Goal: Task Accomplishment & Management: Complete application form

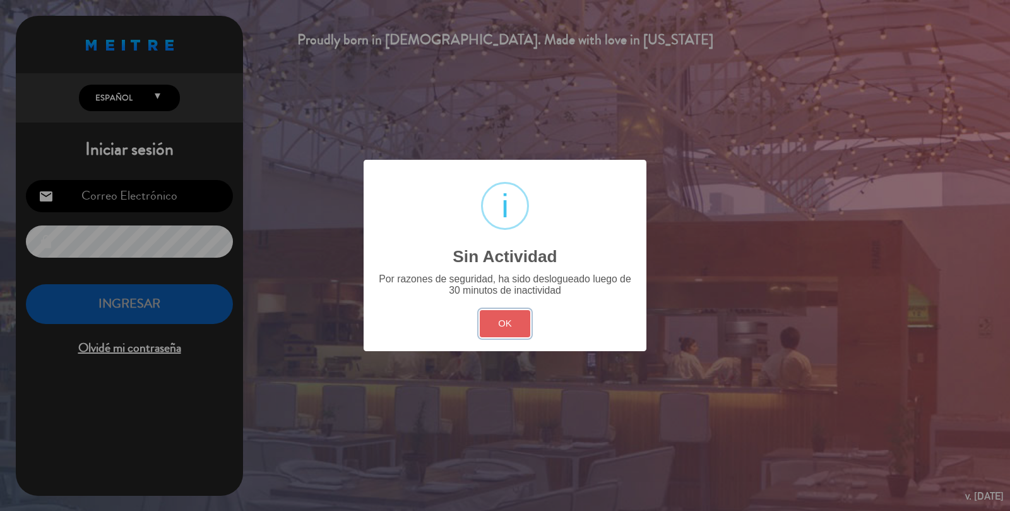
click at [518, 324] on button "OK" at bounding box center [505, 323] width 51 height 27
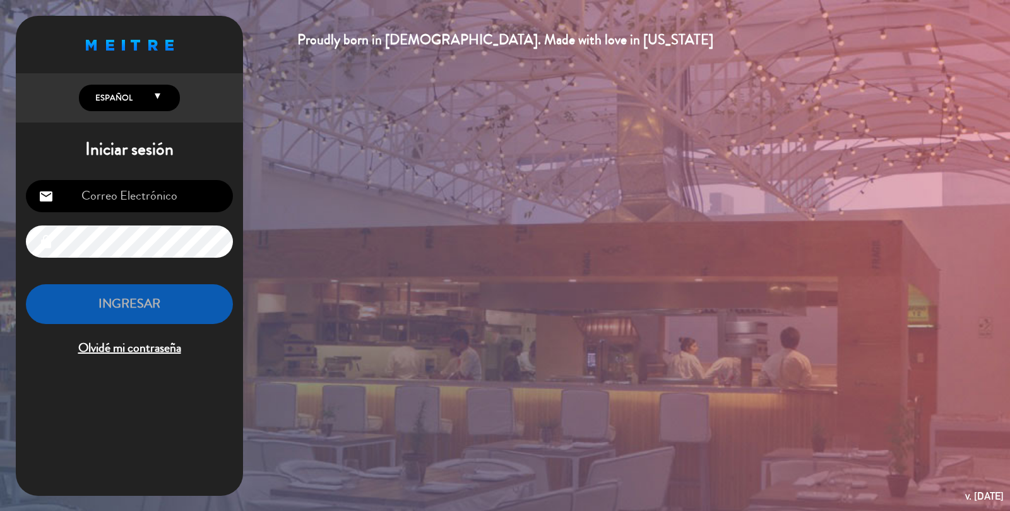
click at [129, 188] on input "email" at bounding box center [129, 196] width 207 height 32
type input "[EMAIL_ADDRESS][DOMAIN_NAME]"
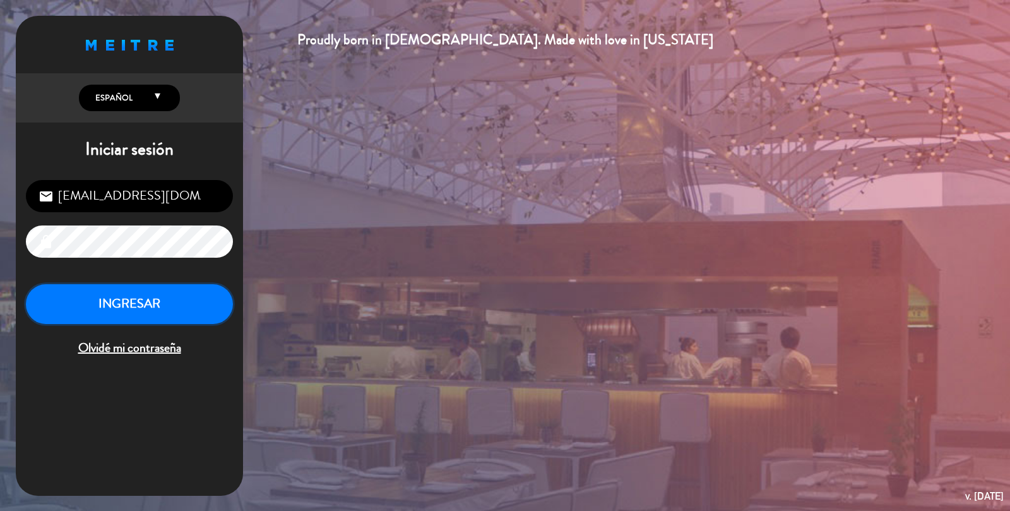
click at [115, 314] on button "INGRESAR" at bounding box center [129, 304] width 207 height 40
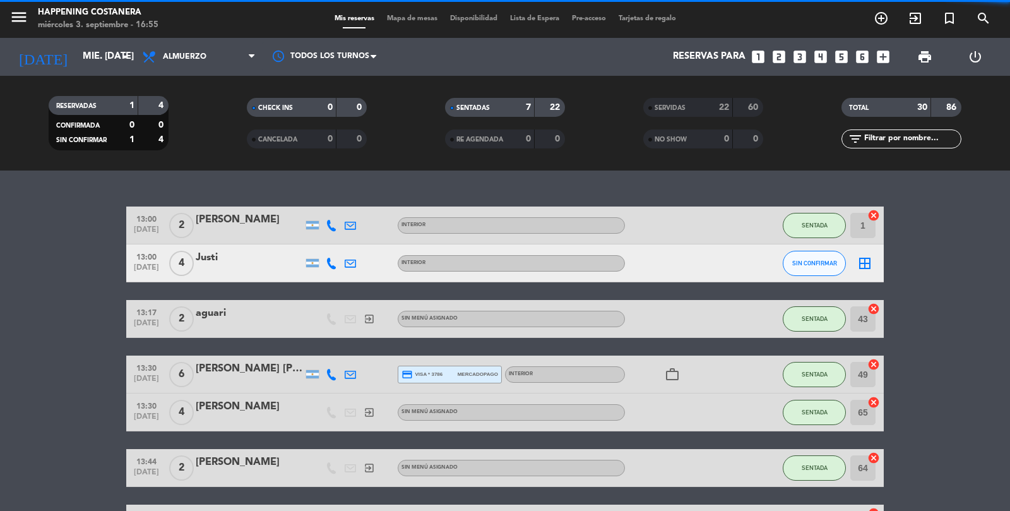
click at [417, 19] on span "Mapa de mesas" at bounding box center [412, 18] width 63 height 7
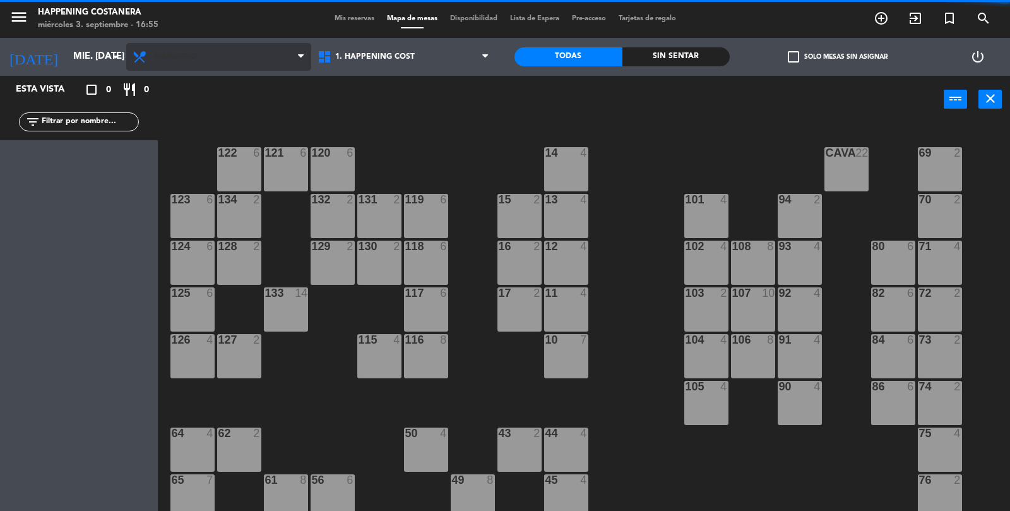
click at [165, 57] on span "Almuerzo" at bounding box center [175, 56] width 44 height 9
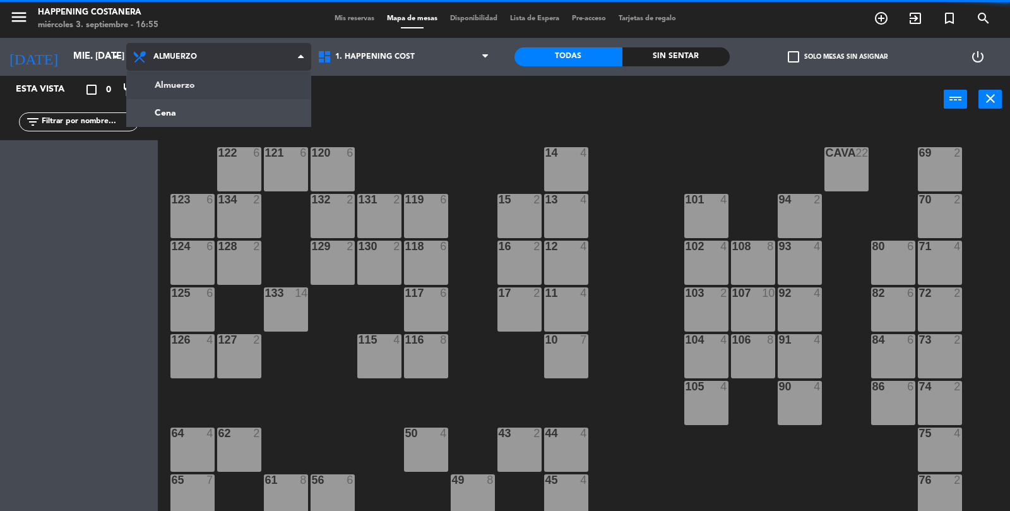
click at [186, 118] on ng-component "menu Happening Costanera miércoles 3. septiembre - 16:55 Mis reservas Mapa de m…" at bounding box center [505, 256] width 1010 height 512
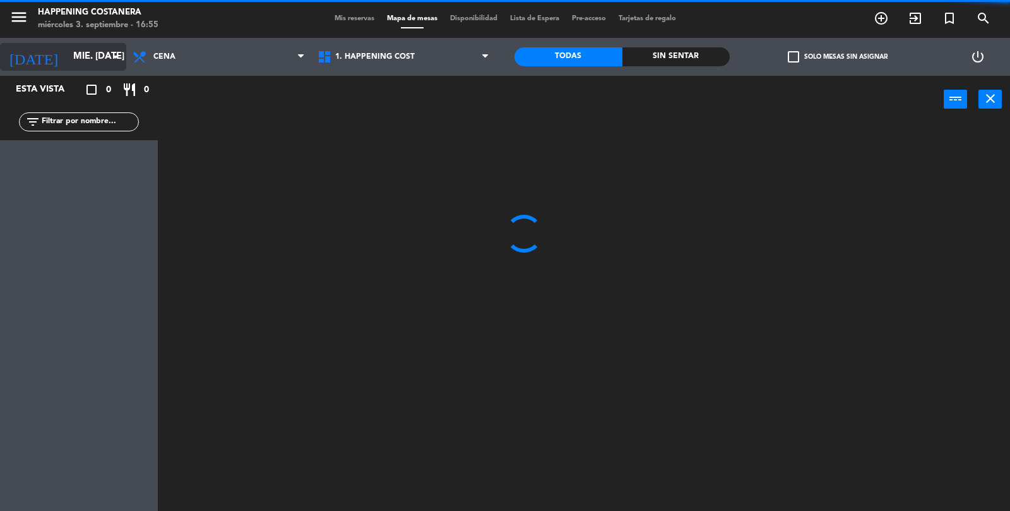
click at [67, 47] on input "mié. [DATE]" at bounding box center [128, 57] width 122 height 24
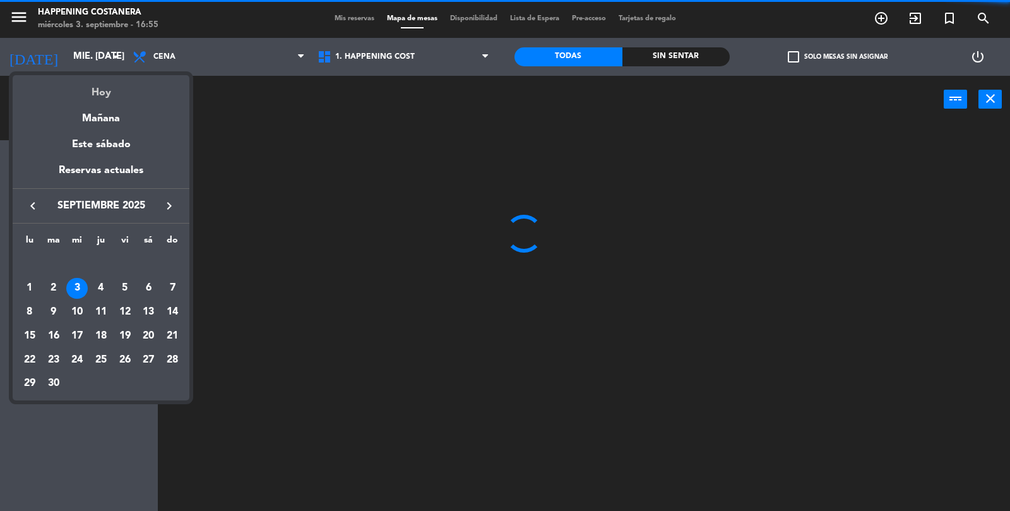
click at [95, 92] on div "Hoy" at bounding box center [101, 88] width 177 height 26
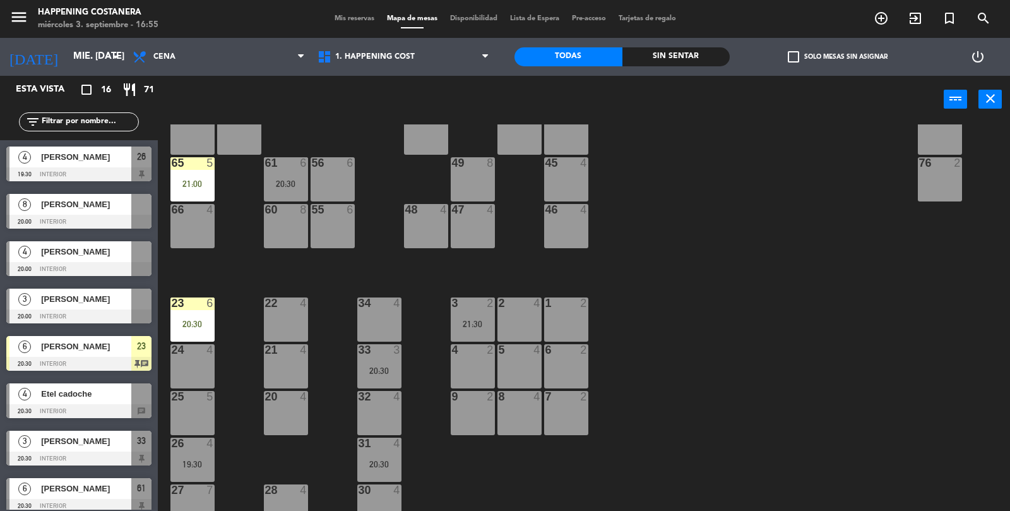
scroll to position [333, 0]
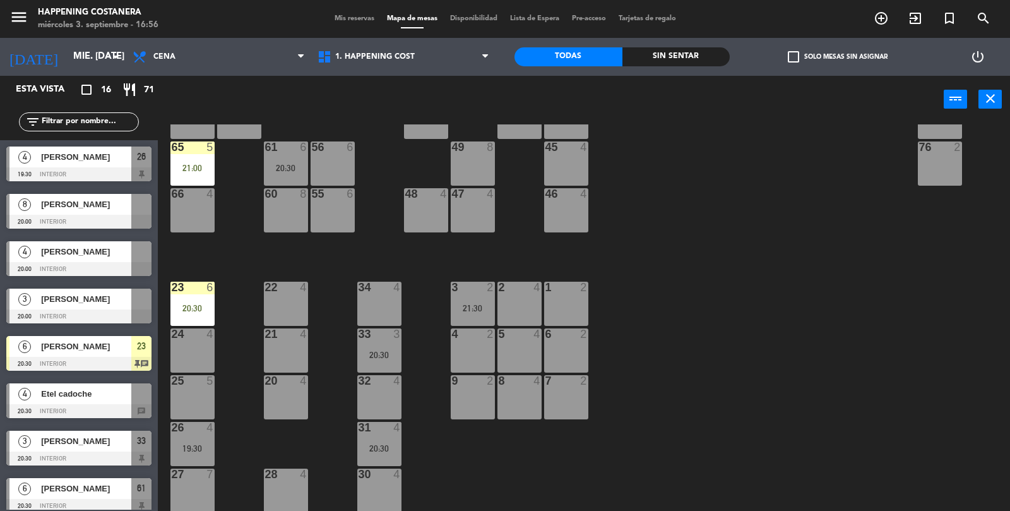
click at [466, 18] on span "Disponibilidad" at bounding box center [474, 18] width 60 height 7
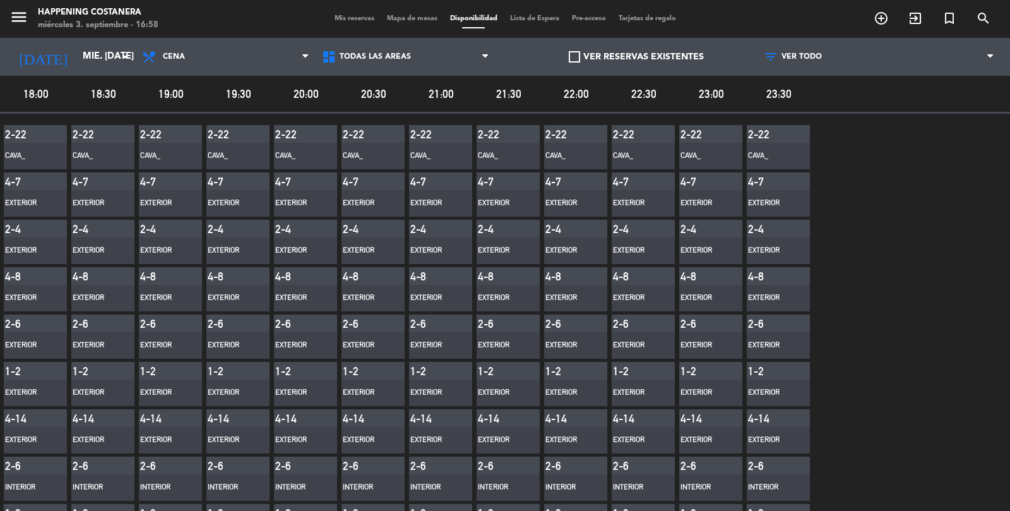
click at [360, 21] on span "Mis reservas" at bounding box center [354, 18] width 52 height 7
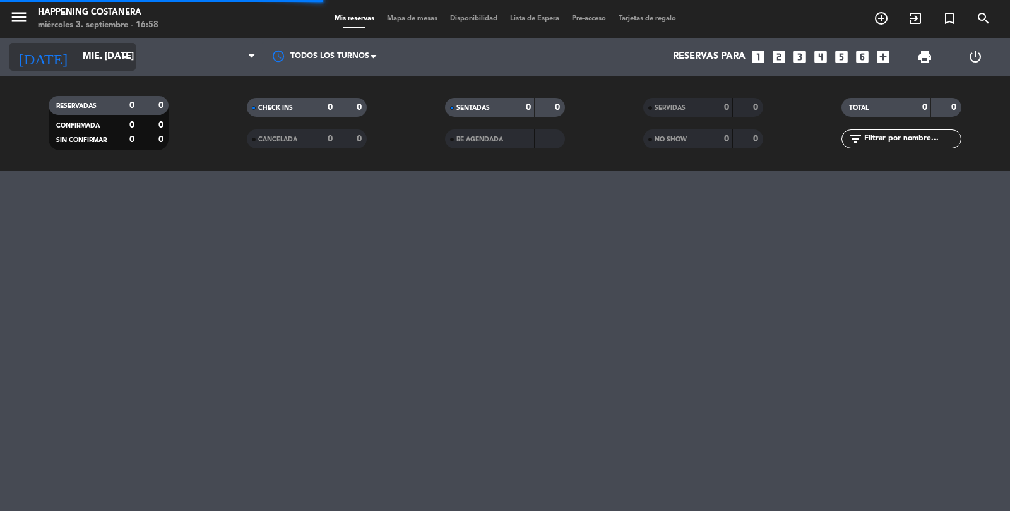
click at [94, 64] on input "mié. [DATE]" at bounding box center [137, 57] width 122 height 24
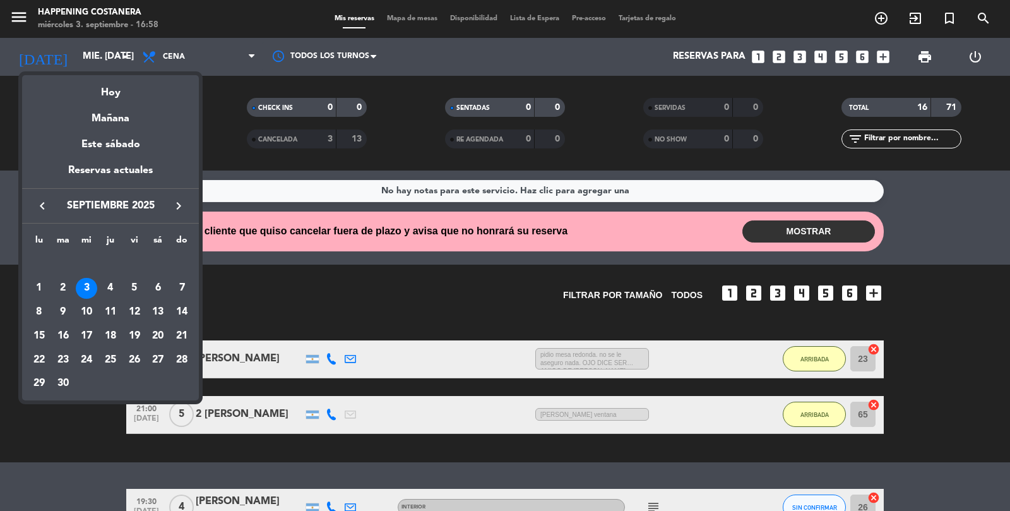
click at [885, 23] on div at bounding box center [505, 255] width 1010 height 511
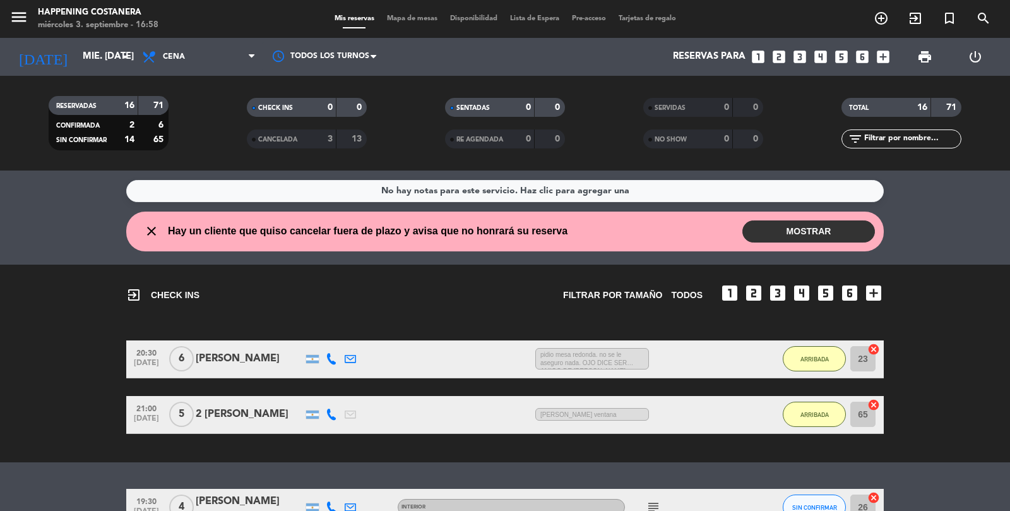
click at [884, 23] on icon "add_circle_outline" at bounding box center [881, 18] width 15 height 15
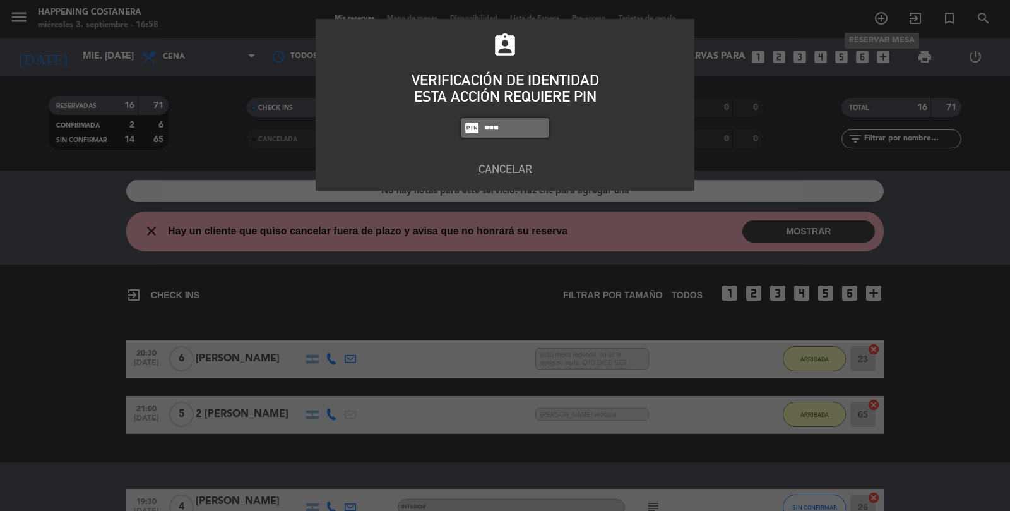
type input "3624"
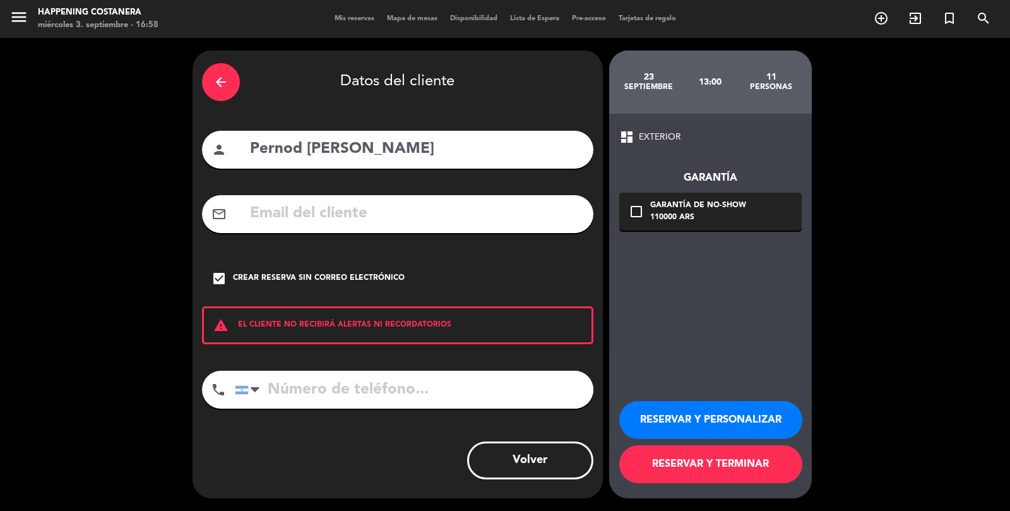
click at [220, 81] on icon "arrow_back" at bounding box center [220, 81] width 15 height 15
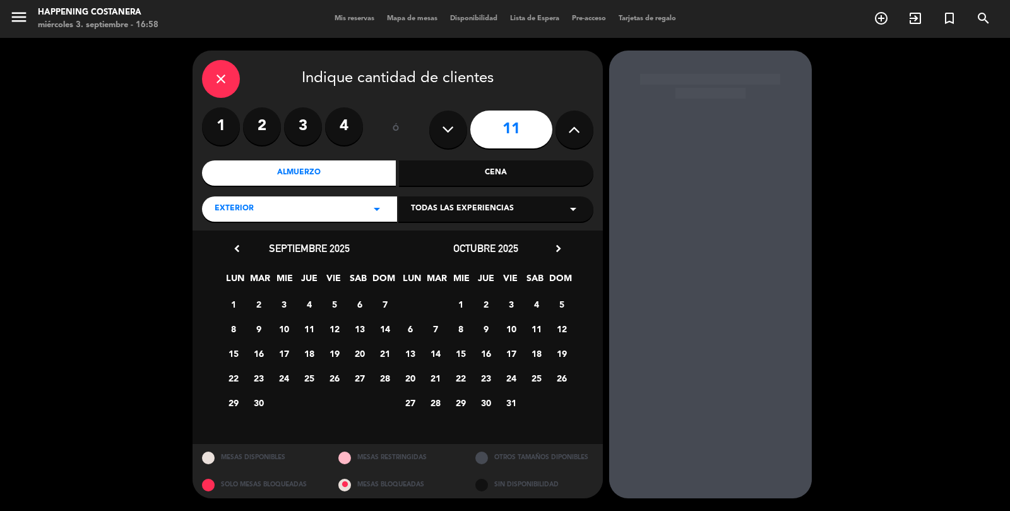
click at [230, 83] on div "close" at bounding box center [221, 79] width 38 height 38
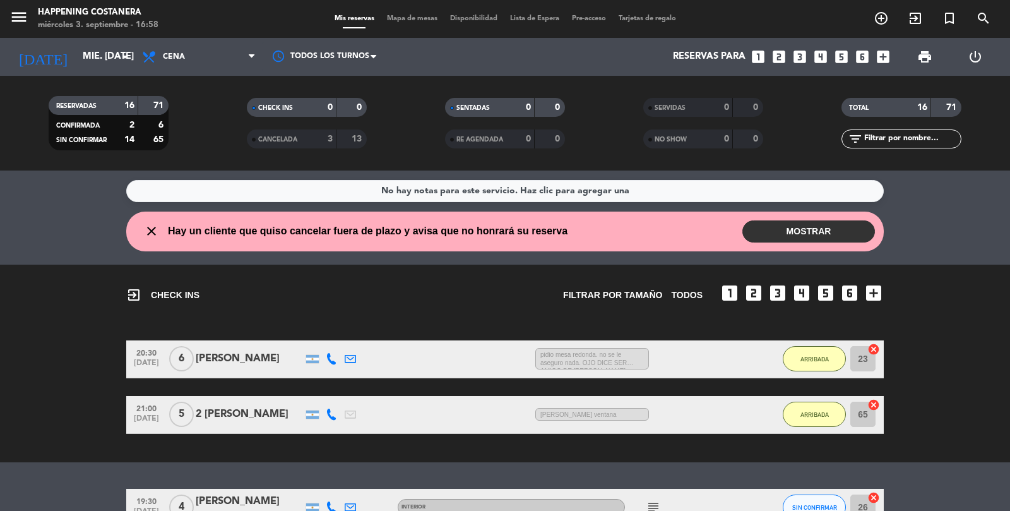
click at [883, 24] on icon "add_circle_outline" at bounding box center [881, 18] width 15 height 15
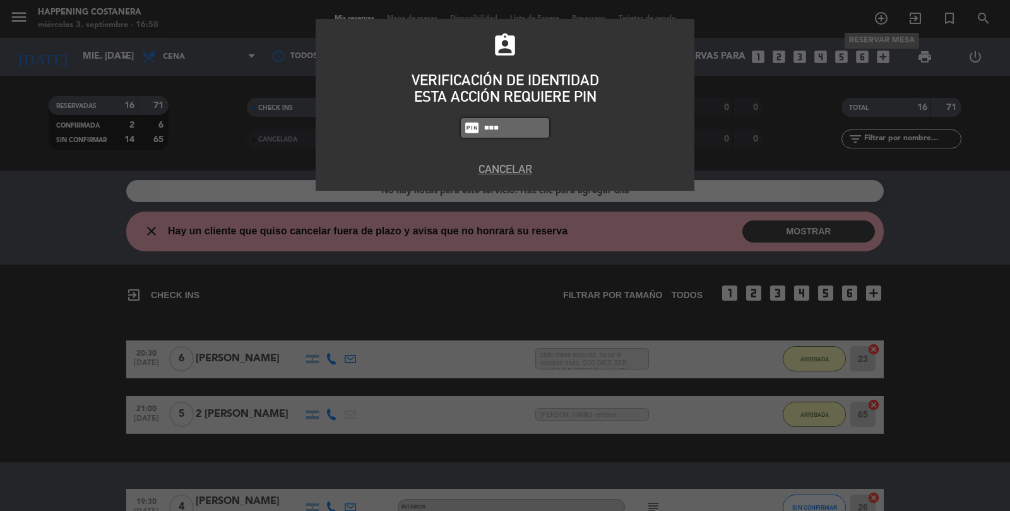
type input "3624"
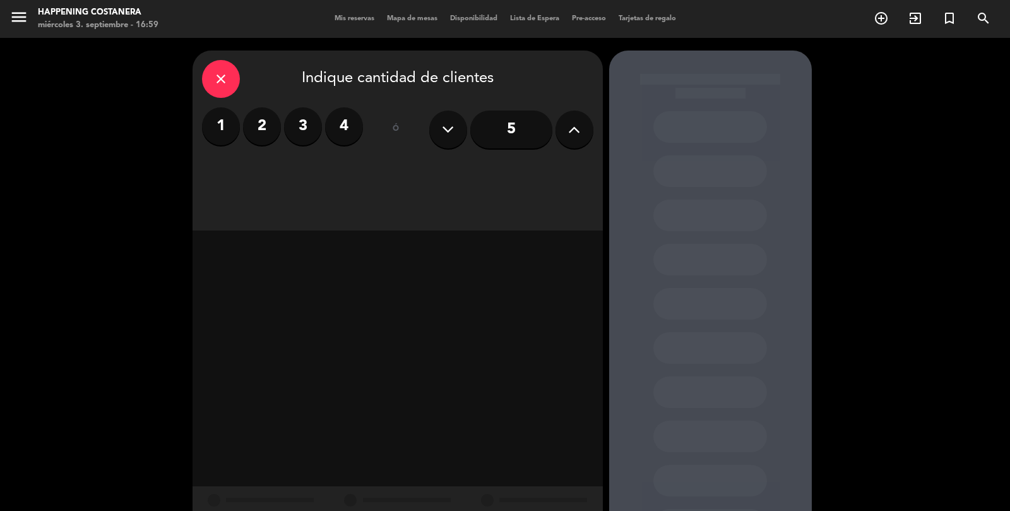
click at [337, 129] on label "4" at bounding box center [344, 126] width 38 height 38
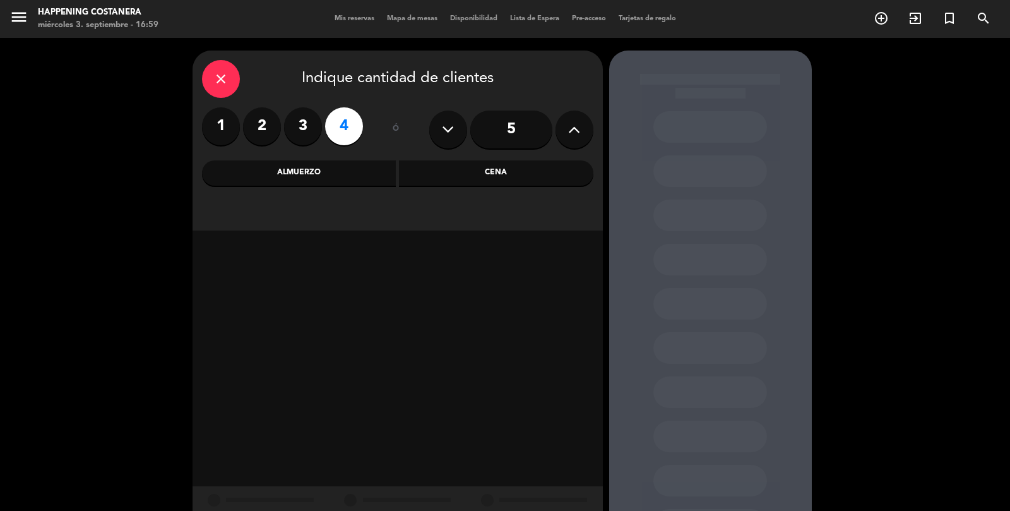
click at [444, 170] on div "Cena" at bounding box center [496, 172] width 194 height 25
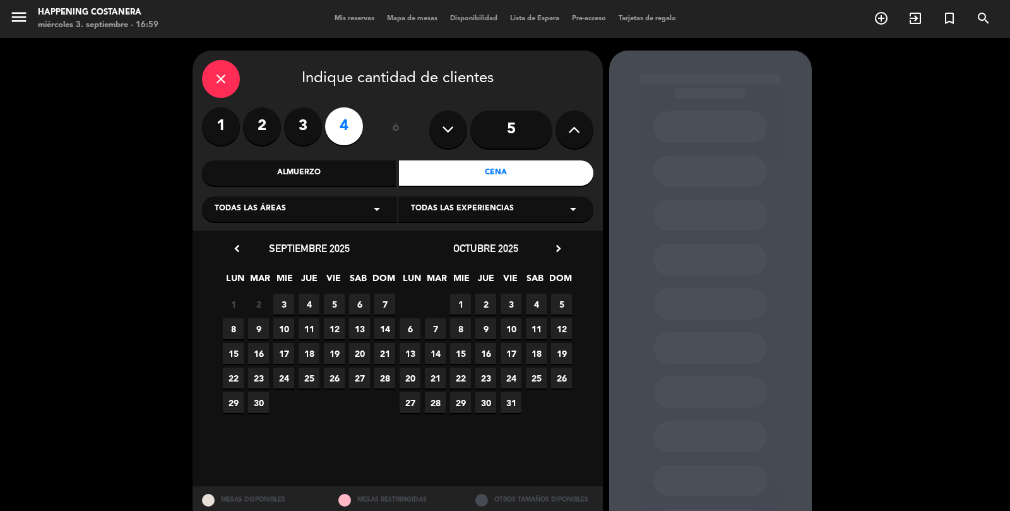
click at [307, 311] on span "4" at bounding box center [309, 304] width 21 height 21
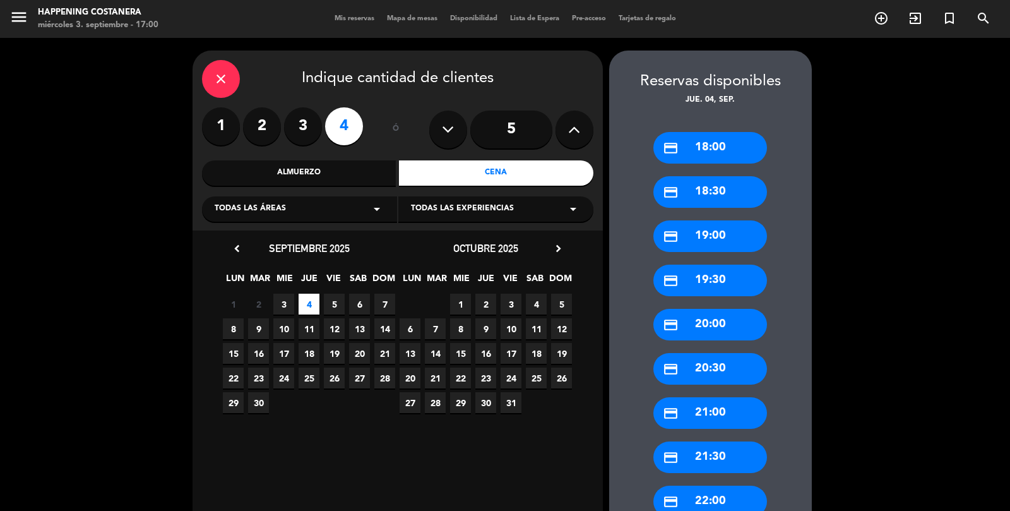
click at [677, 485] on div "credit_card 22:00" at bounding box center [710, 501] width 114 height 32
click at [0, 0] on div at bounding box center [0, 0] width 0 height 0
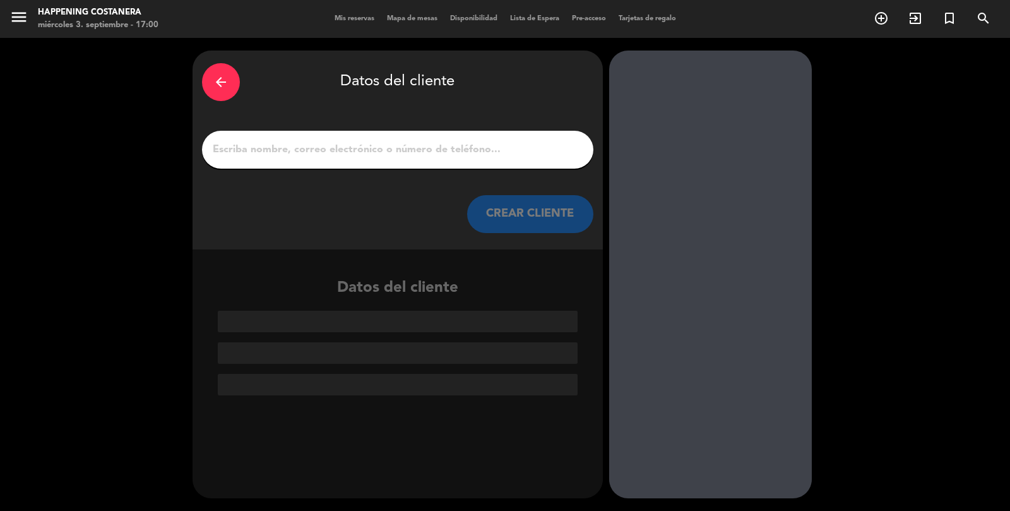
click at [235, 63] on div "arrow_back" at bounding box center [221, 82] width 38 height 38
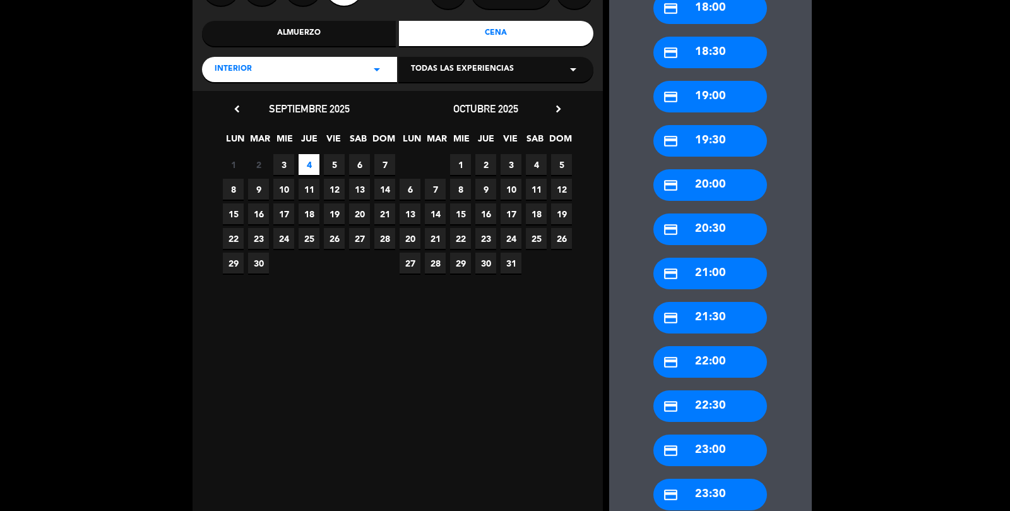
scroll to position [157, 0]
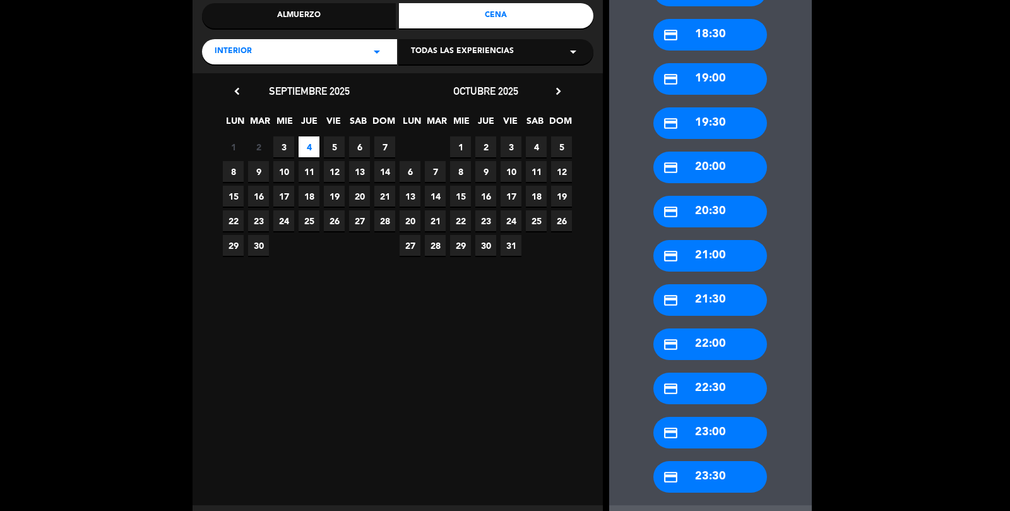
click at [703, 417] on div "credit_card 23:00" at bounding box center [710, 433] width 114 height 32
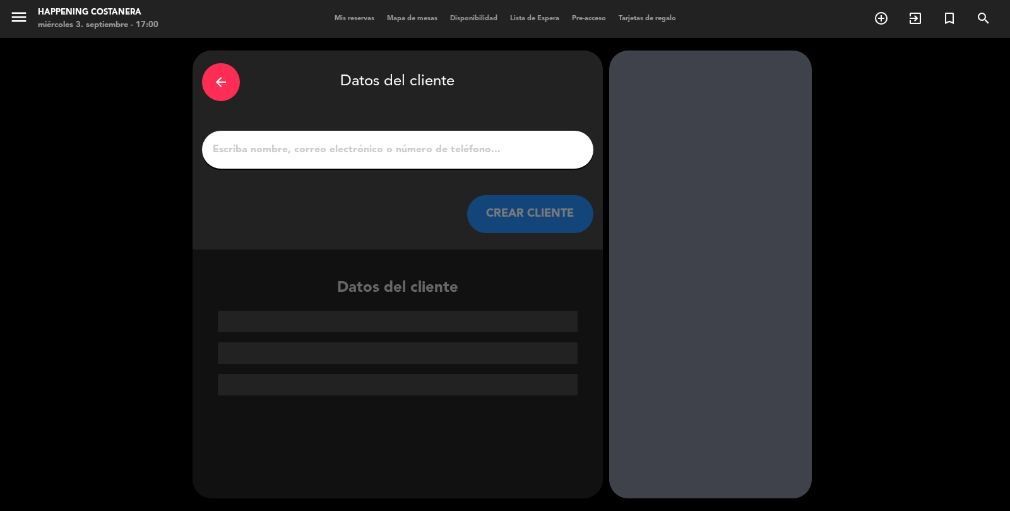
scroll to position [0, 0]
click at [293, 141] on input "1" at bounding box center [397, 150] width 372 height 18
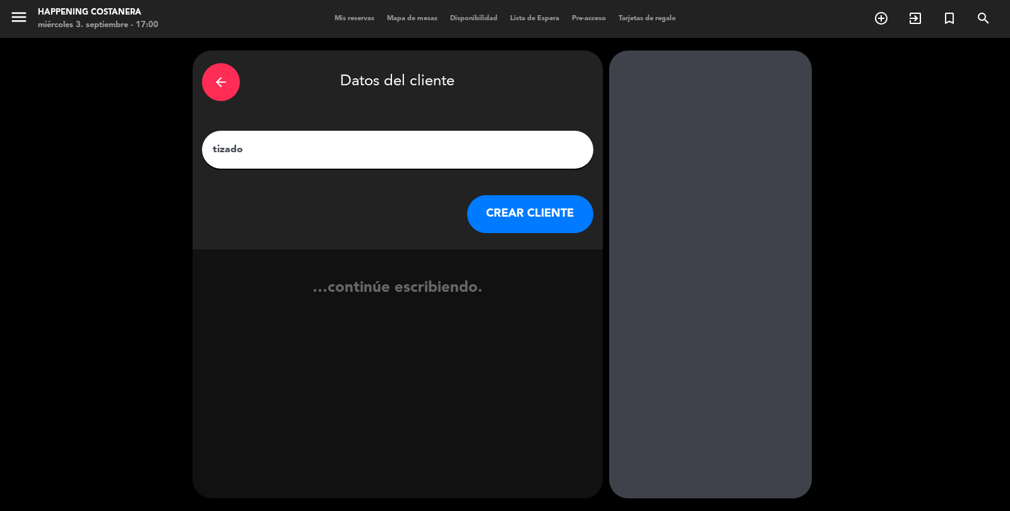
type input "tizado"
click at [530, 195] on button "CREAR CLIENTE" at bounding box center [530, 214] width 126 height 38
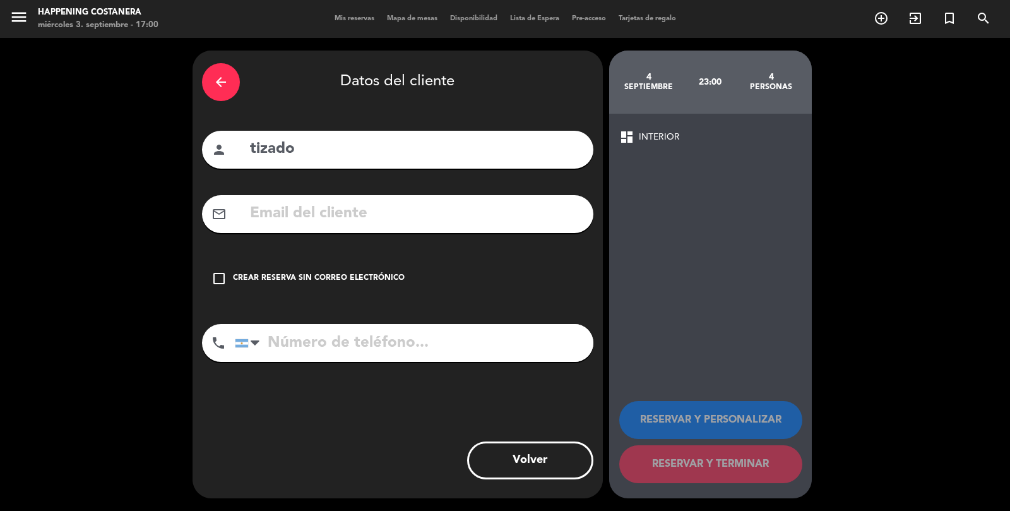
click at [291, 189] on div "arrow_back Datos del cliente person tizado mail_outline check_box_outline_blank…" at bounding box center [398, 274] width 410 height 448
click at [286, 201] on input "text" at bounding box center [416, 214] width 335 height 26
type input "c"
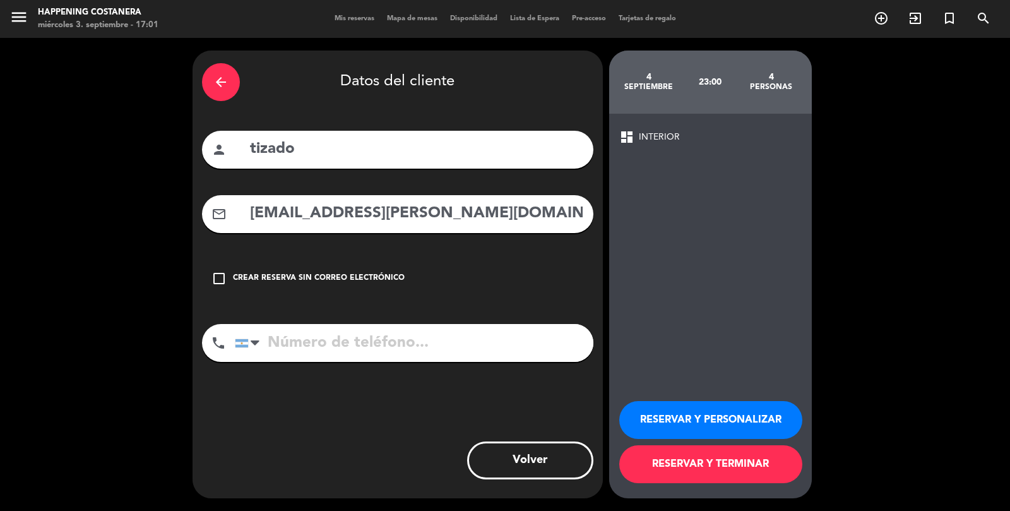
type input "[EMAIL_ADDRESS][PERSON_NAME][DOMAIN_NAME]"
click at [225, 74] on icon "arrow_back" at bounding box center [220, 81] width 15 height 15
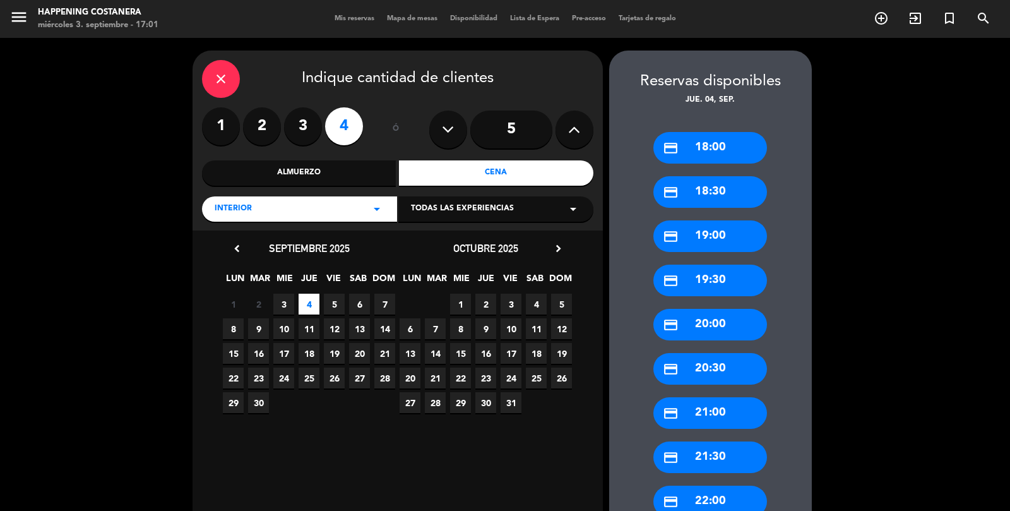
click at [566, 110] on button at bounding box center [574, 129] width 38 height 38
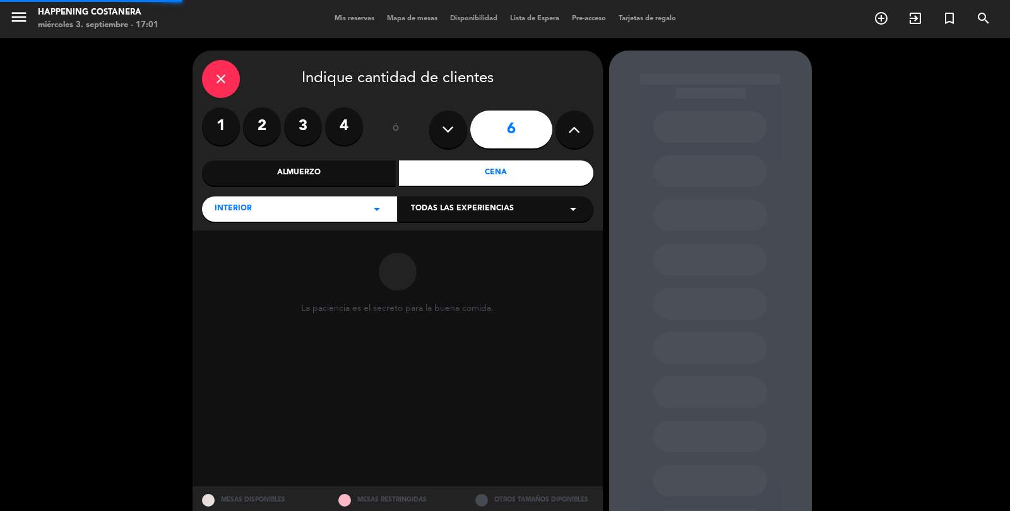
click at [564, 110] on button at bounding box center [574, 129] width 38 height 38
click at [578, 120] on icon at bounding box center [574, 129] width 12 height 19
type input "8"
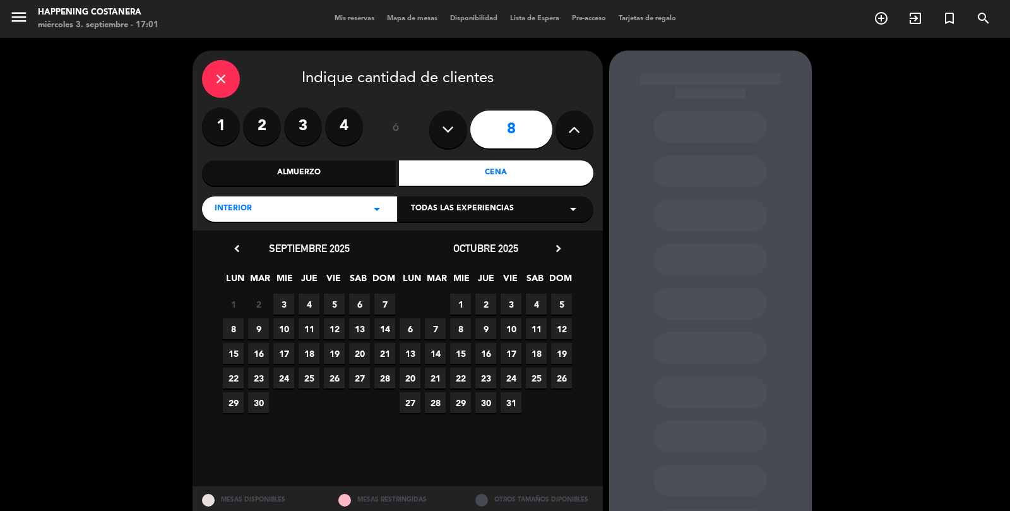
click at [311, 294] on span "4" at bounding box center [309, 304] width 21 height 21
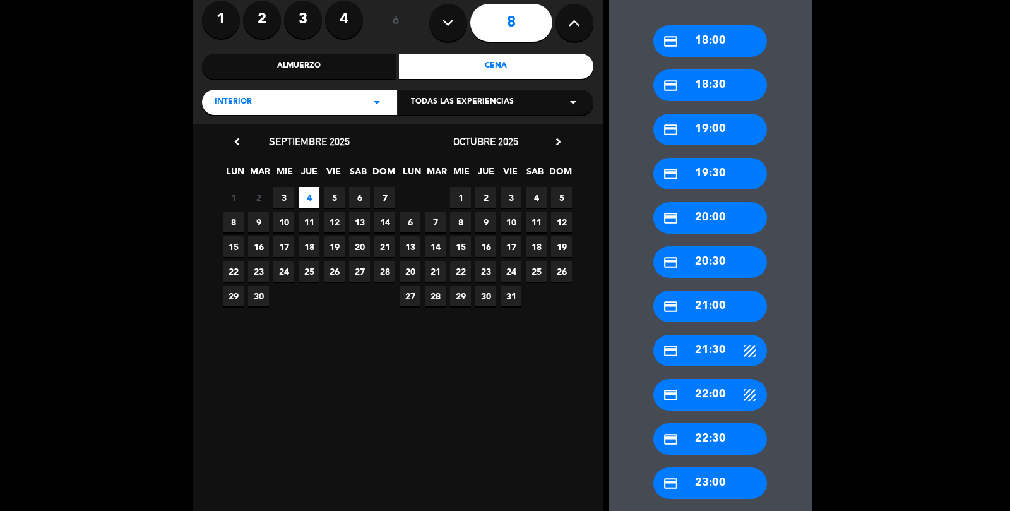
scroll to position [109, 0]
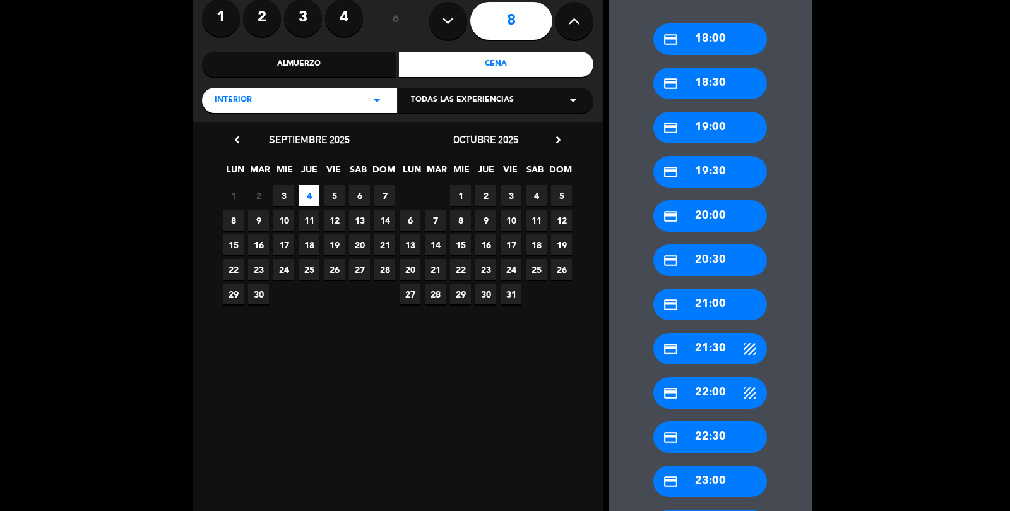
click at [691, 465] on div "credit_card 23:00" at bounding box center [710, 481] width 114 height 32
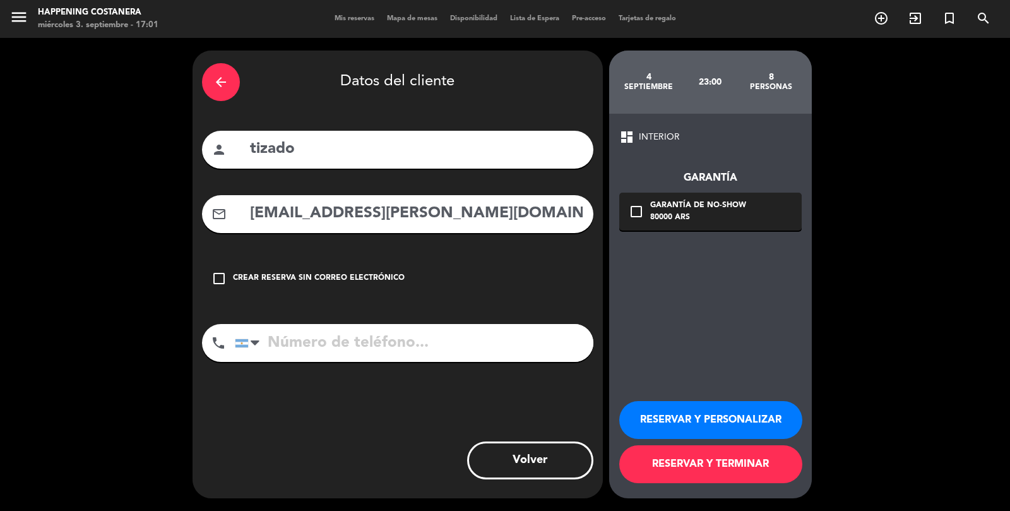
scroll to position [0, 0]
click at [382, 324] on input "tel" at bounding box center [414, 343] width 359 height 38
click at [725, 199] on div "Garantía de no-show" at bounding box center [698, 205] width 96 height 13
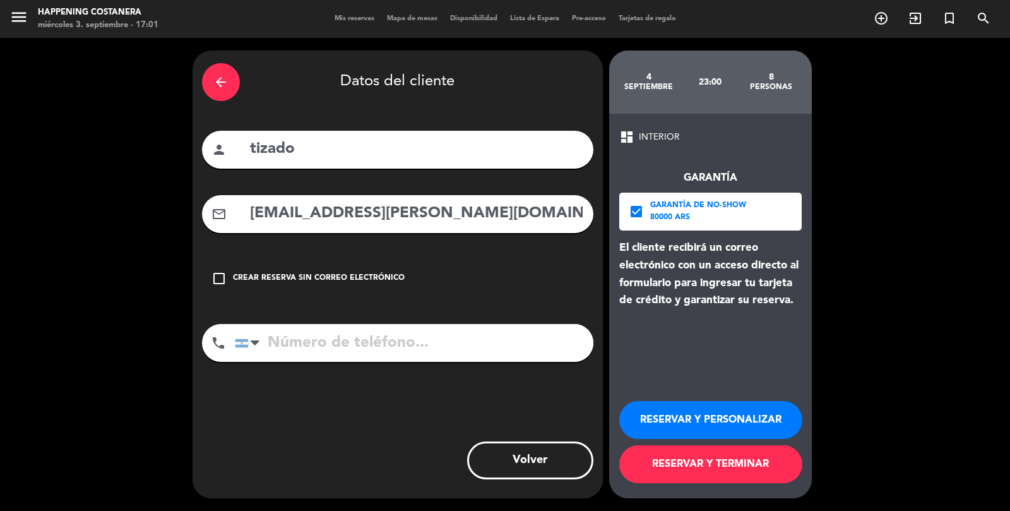
click at [355, 266] on div "arrow_back Datos del cliente person tizado mail_outline [EMAIL_ADDRESS][PERSON_…" at bounding box center [398, 274] width 410 height 448
click at [341, 324] on input "tel" at bounding box center [414, 343] width 359 height 38
type input "1168014486"
click at [674, 468] on button "RESERVAR Y TERMINAR" at bounding box center [710, 464] width 183 height 38
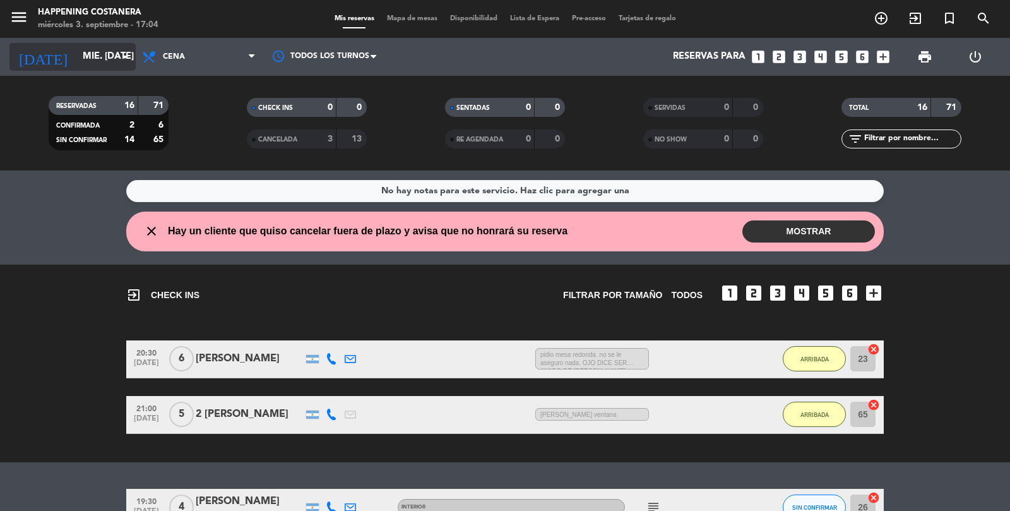
click at [93, 45] on input "mié. [DATE]" at bounding box center [137, 57] width 122 height 24
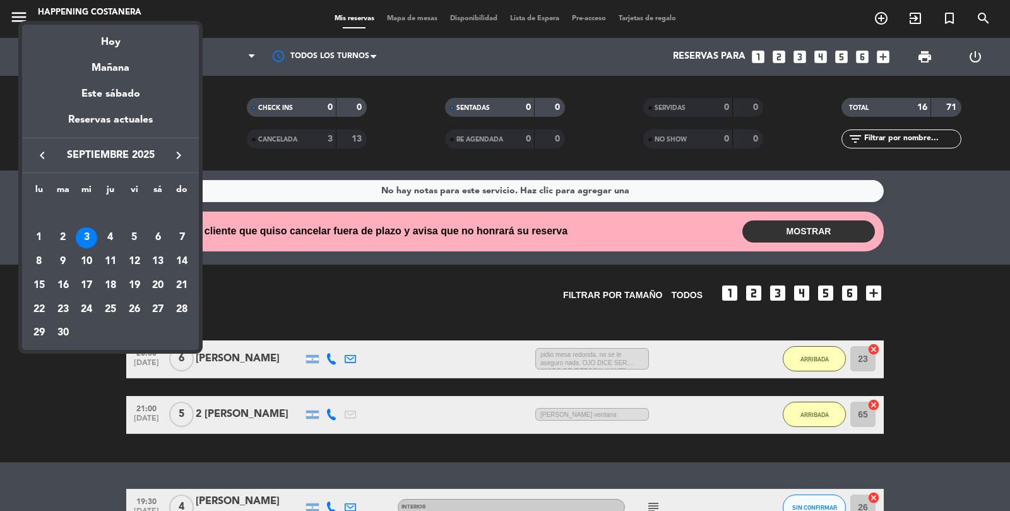
click at [184, 155] on icon "keyboard_arrow_right" at bounding box center [178, 155] width 15 height 15
click at [178, 154] on icon "keyboard_arrow_right" at bounding box center [178, 155] width 15 height 15
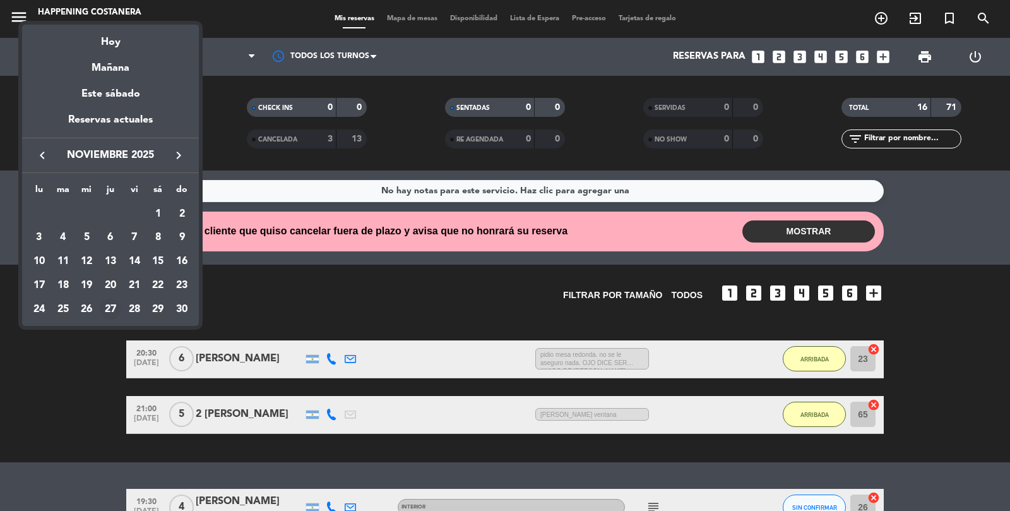
click at [114, 307] on div "27" at bounding box center [110, 309] width 21 height 21
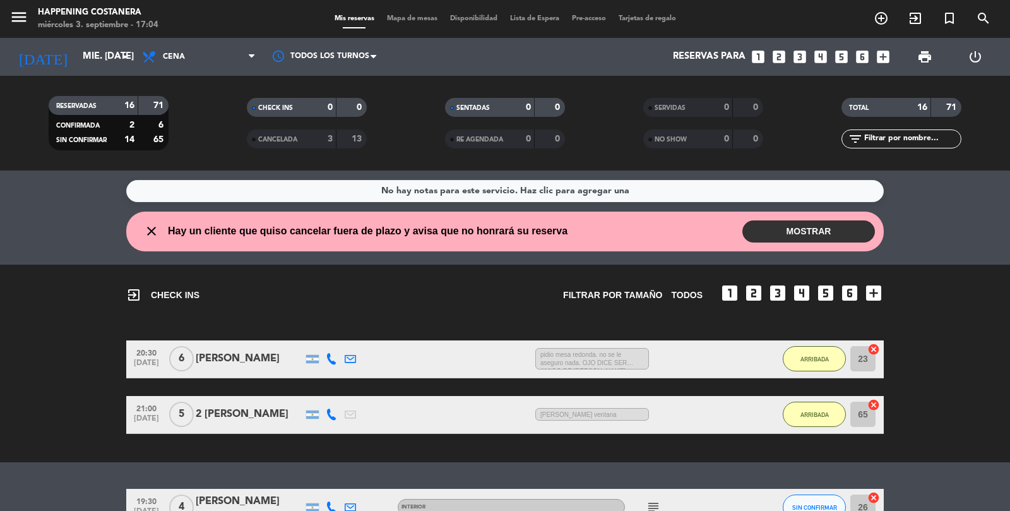
type input "jue. [DATE]"
click at [168, 52] on span "Cena" at bounding box center [174, 56] width 22 height 9
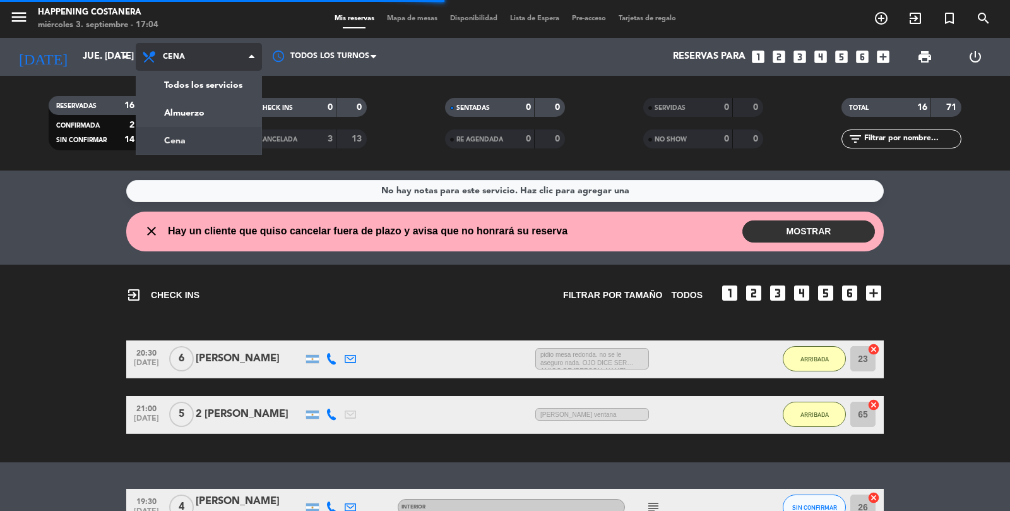
click at [174, 68] on div "menu Happening Costanera miércoles 3. septiembre - 17:04 Mis reservas Mapa de m…" at bounding box center [505, 85] width 1010 height 170
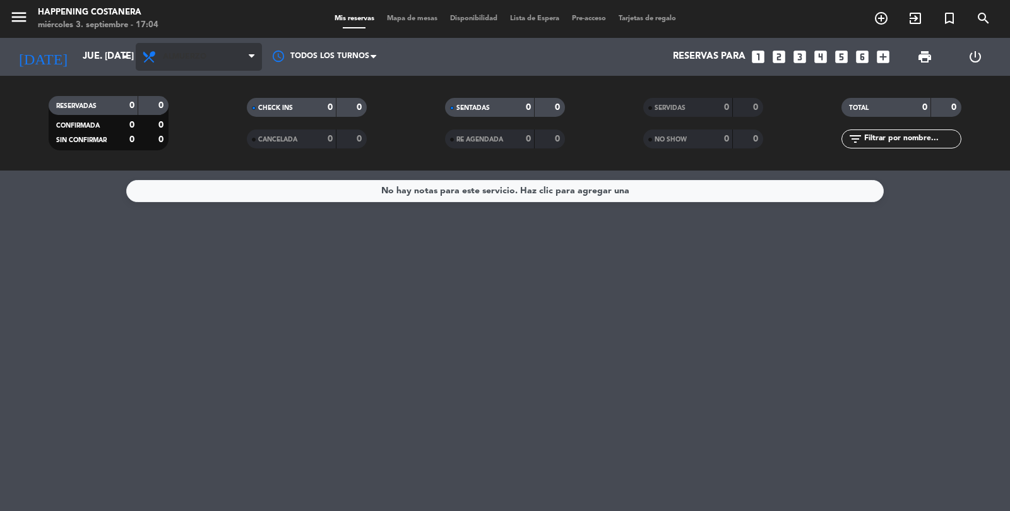
click at [162, 43] on span "Almuerzo" at bounding box center [199, 57] width 126 height 28
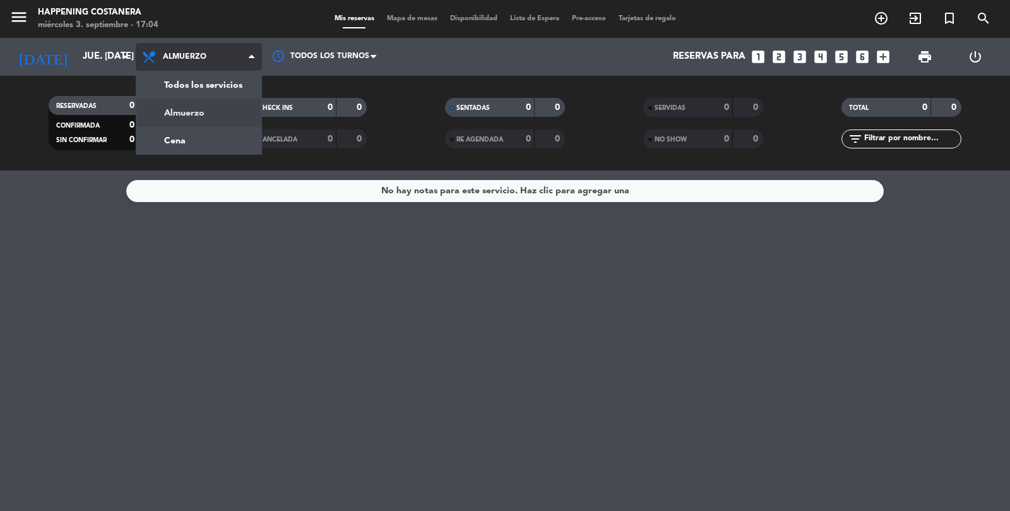
click at [174, 100] on div "menu Happening Costanera miércoles 3. septiembre - 17:04 Mis reservas Mapa de m…" at bounding box center [505, 85] width 1010 height 170
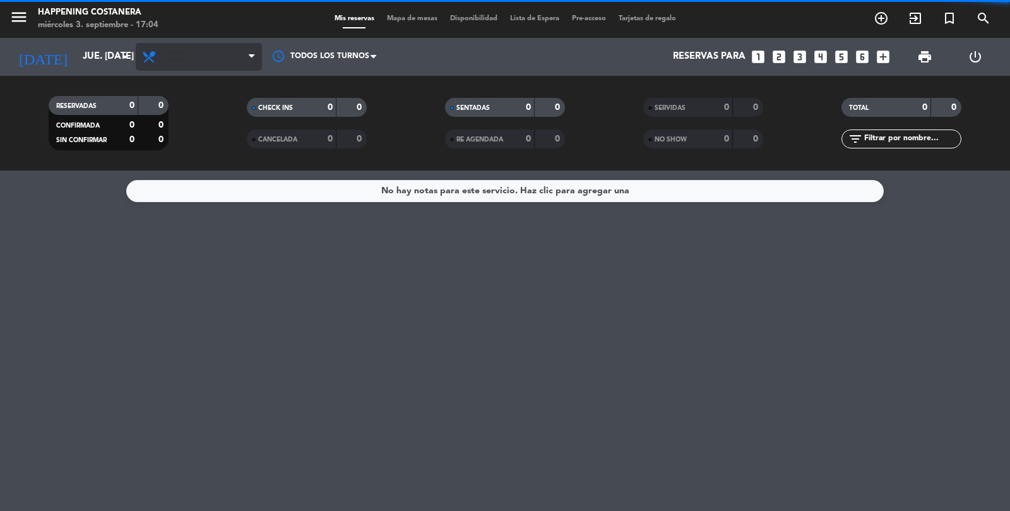
click at [172, 43] on span "Cena" at bounding box center [199, 57] width 126 height 28
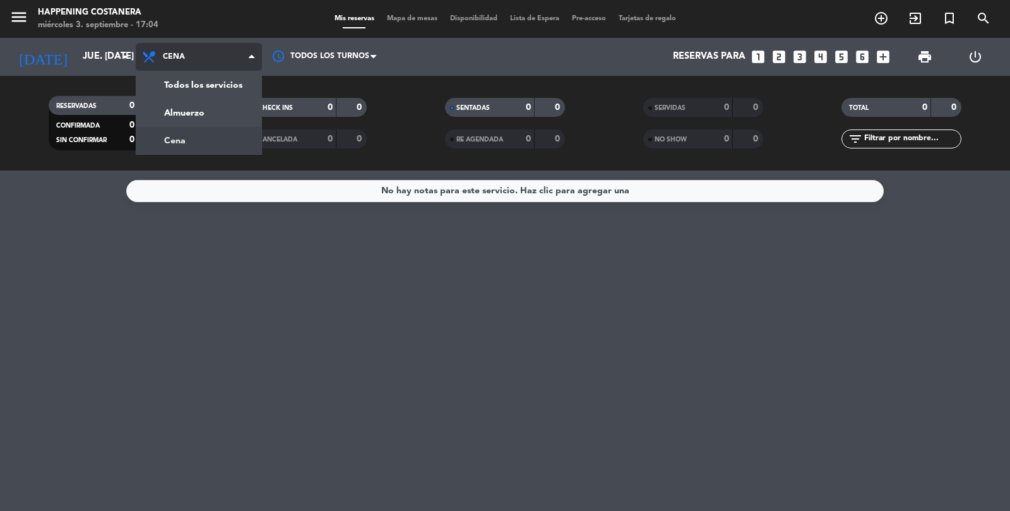
click at [174, 66] on div "menu Happening Costanera miércoles 3. septiembre - 17:04 Mis reservas Mapa de m…" at bounding box center [505, 85] width 1010 height 170
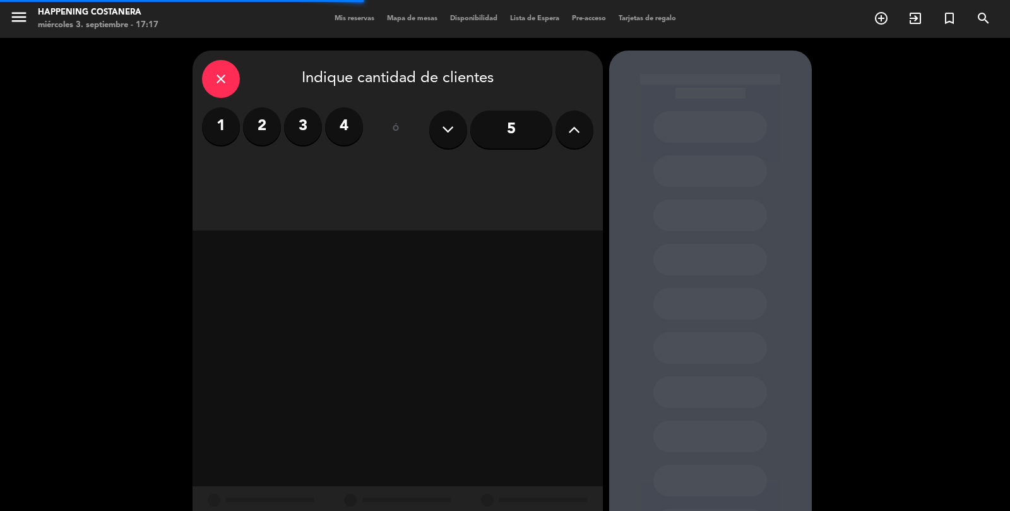
click at [232, 60] on div "close" at bounding box center [221, 79] width 38 height 38
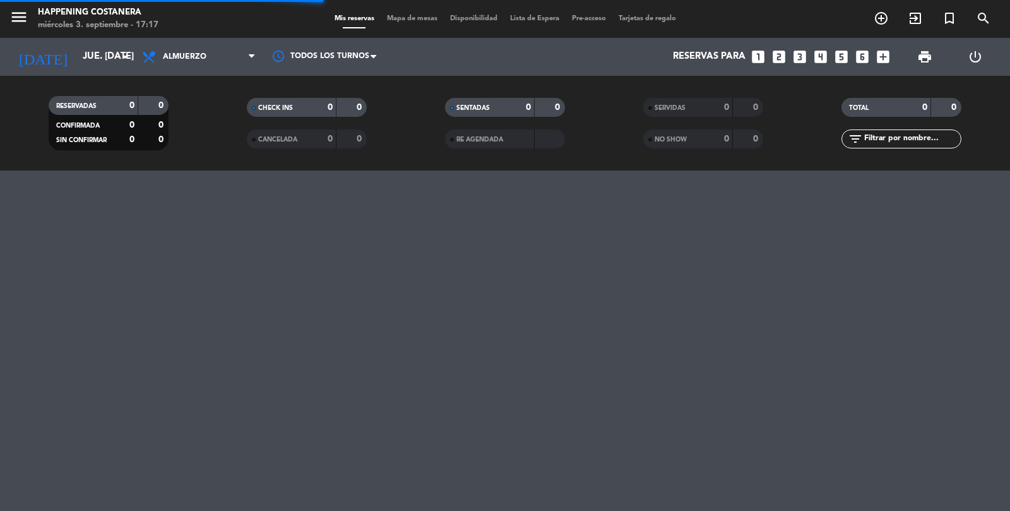
click at [899, 23] on span "exit_to_app" at bounding box center [915, 18] width 34 height 21
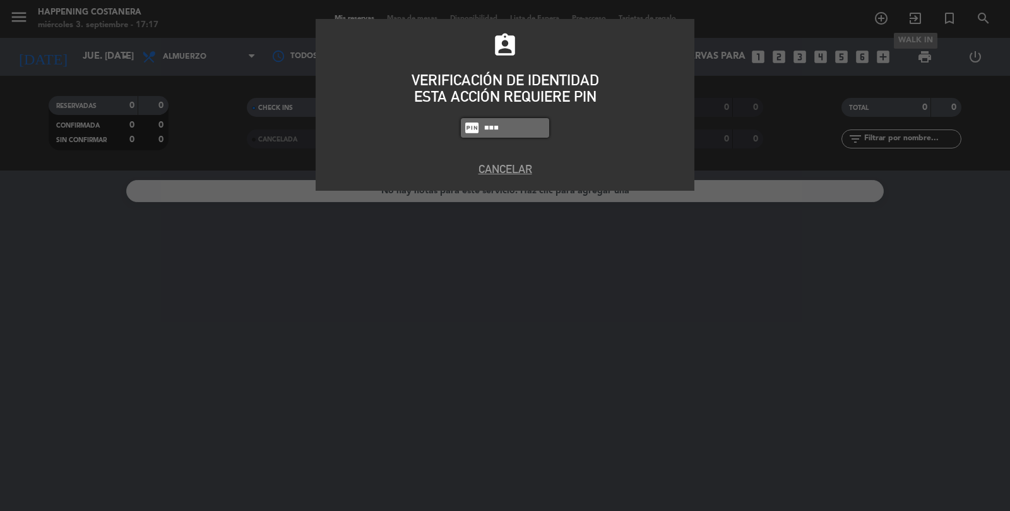
type input "3624"
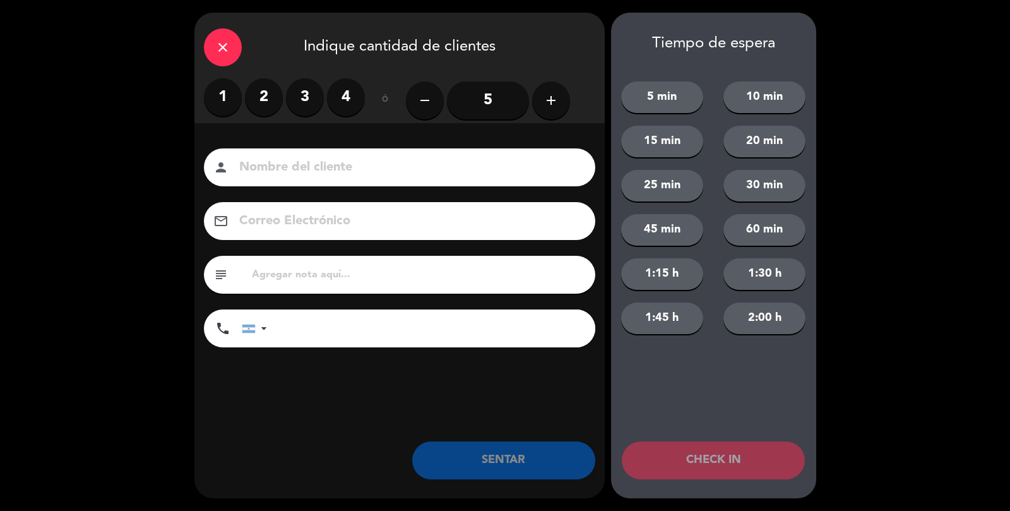
click at [223, 62] on div "close" at bounding box center [223, 47] width 38 height 38
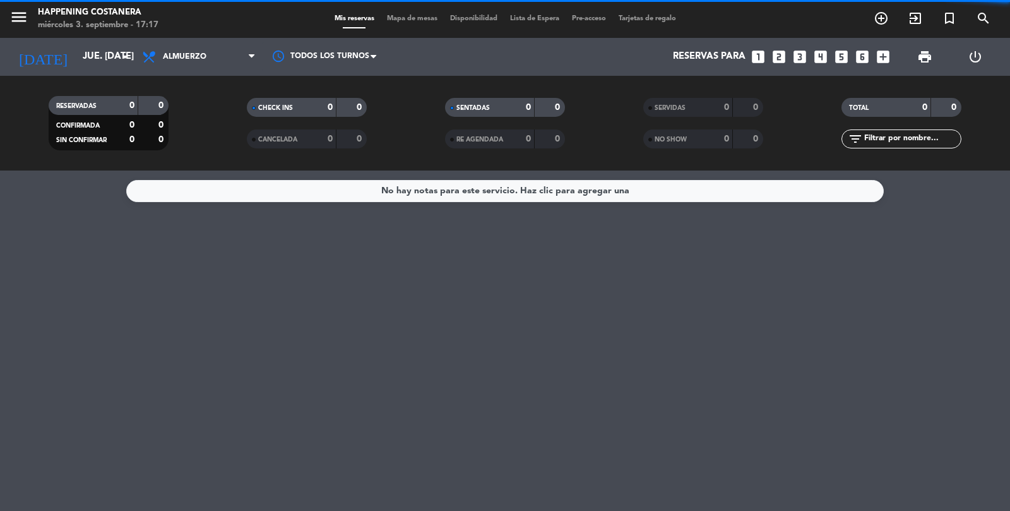
click at [881, 22] on icon "add_circle_outline" at bounding box center [881, 18] width 15 height 15
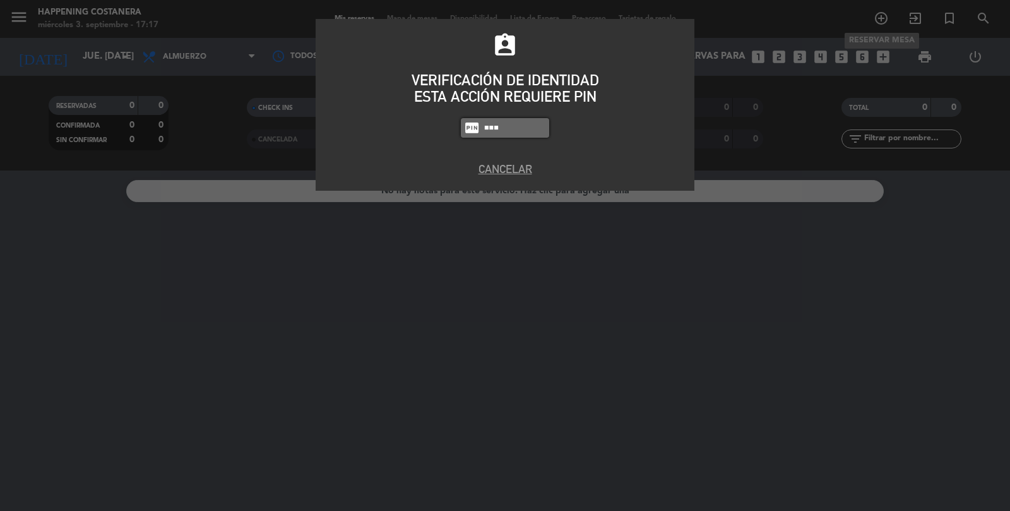
type input "3624"
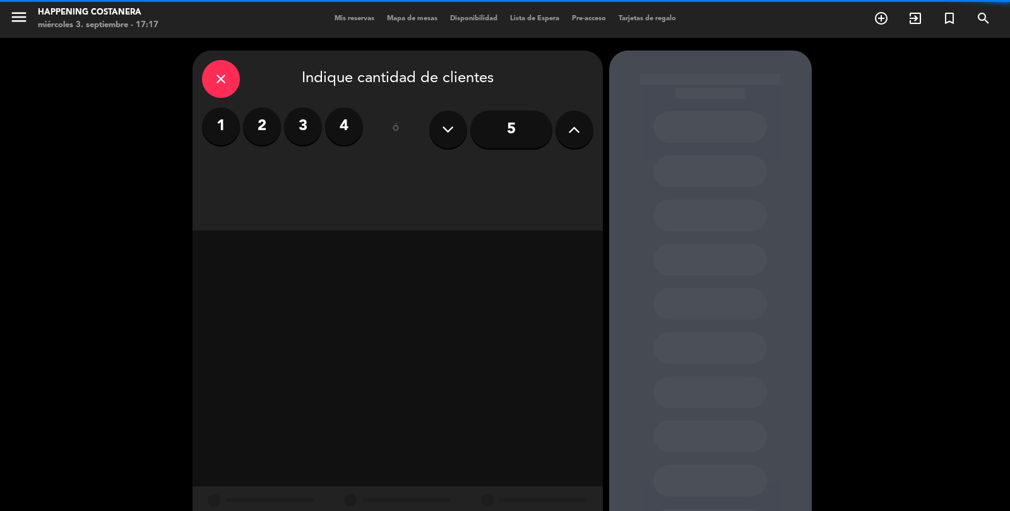
click at [271, 144] on div "1 2 3 4" at bounding box center [282, 126] width 161 height 38
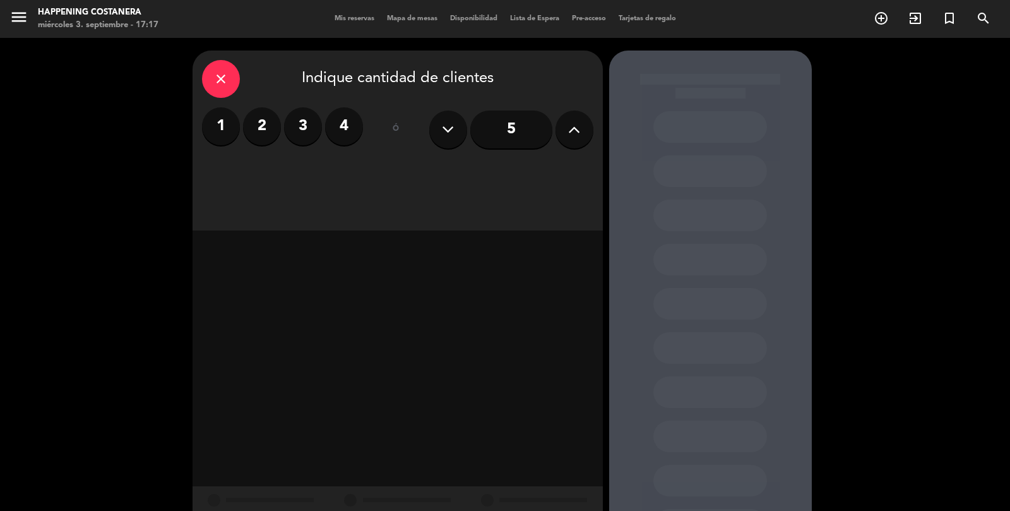
click at [258, 142] on label "2" at bounding box center [262, 126] width 38 height 38
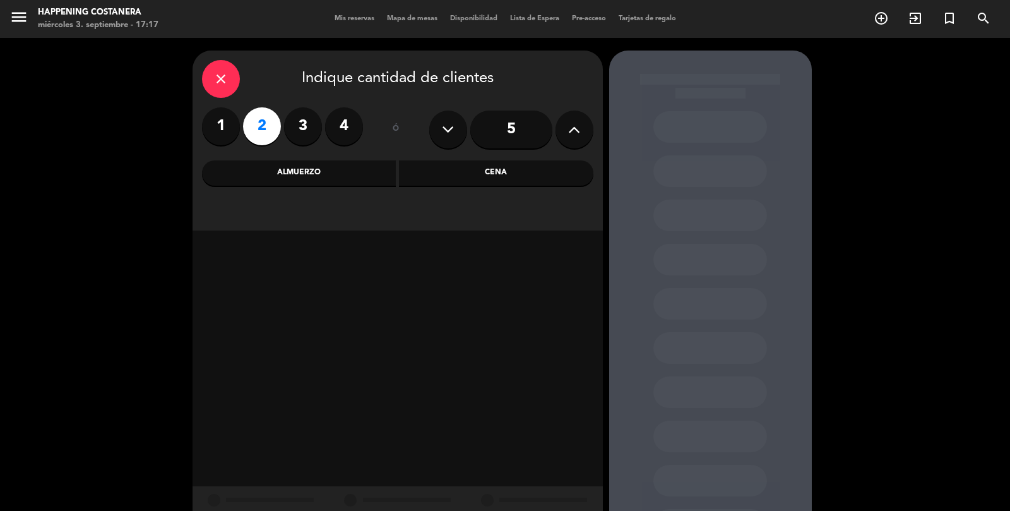
click at [313, 177] on div "Almuerzo" at bounding box center [299, 172] width 194 height 25
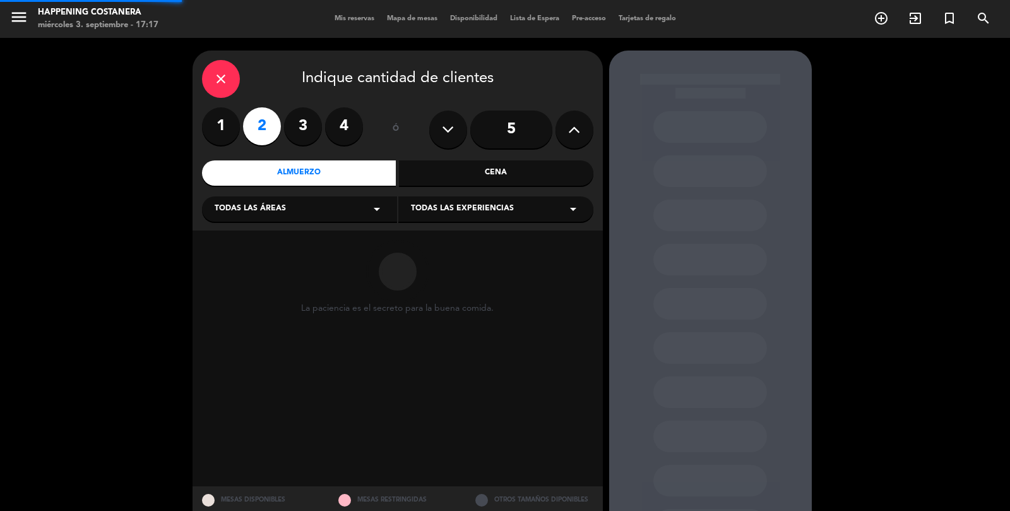
click at [525, 160] on div "Cena" at bounding box center [496, 172] width 194 height 25
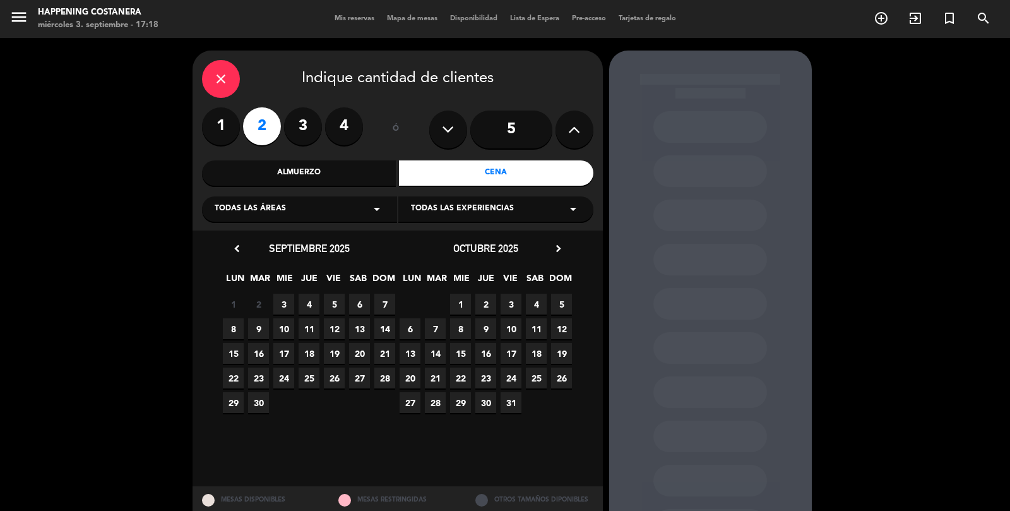
click at [279, 306] on span "3" at bounding box center [283, 304] width 21 height 21
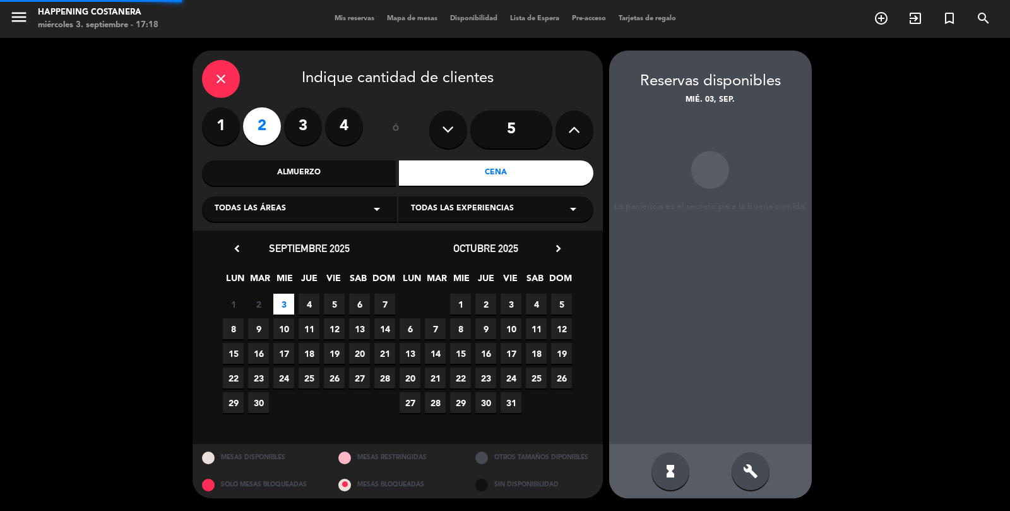
scroll to position [50, 0]
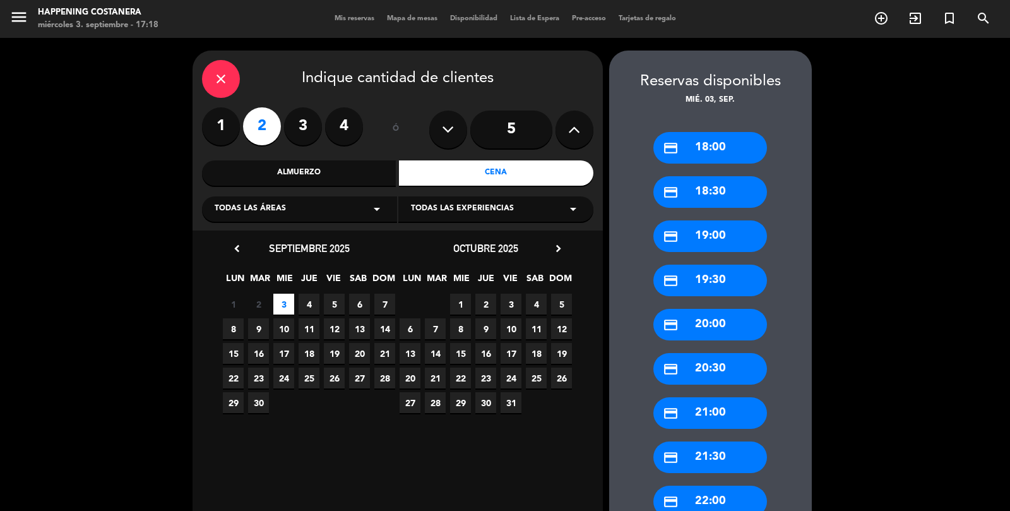
click at [732, 397] on div "credit_card 21:00" at bounding box center [710, 413] width 114 height 32
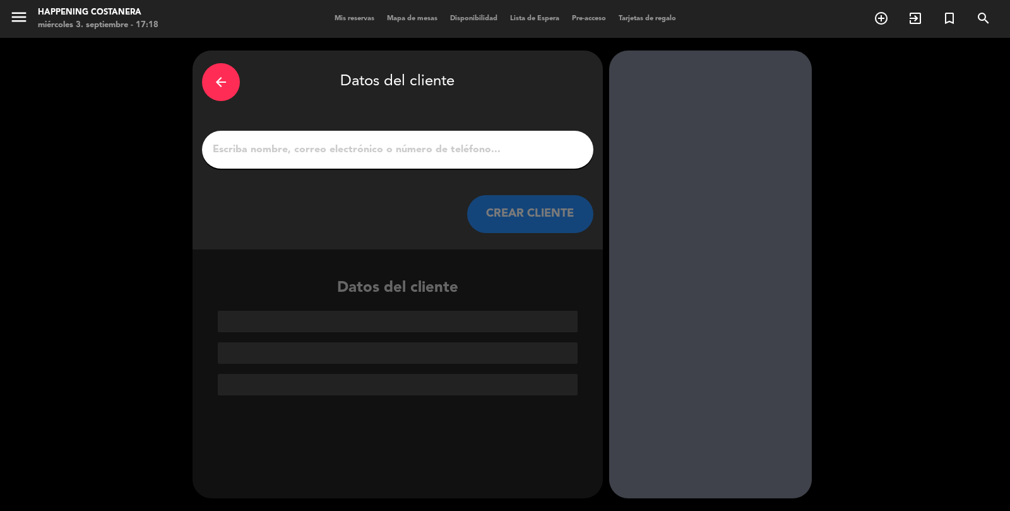
click at [496, 141] on input "1" at bounding box center [397, 150] width 372 height 18
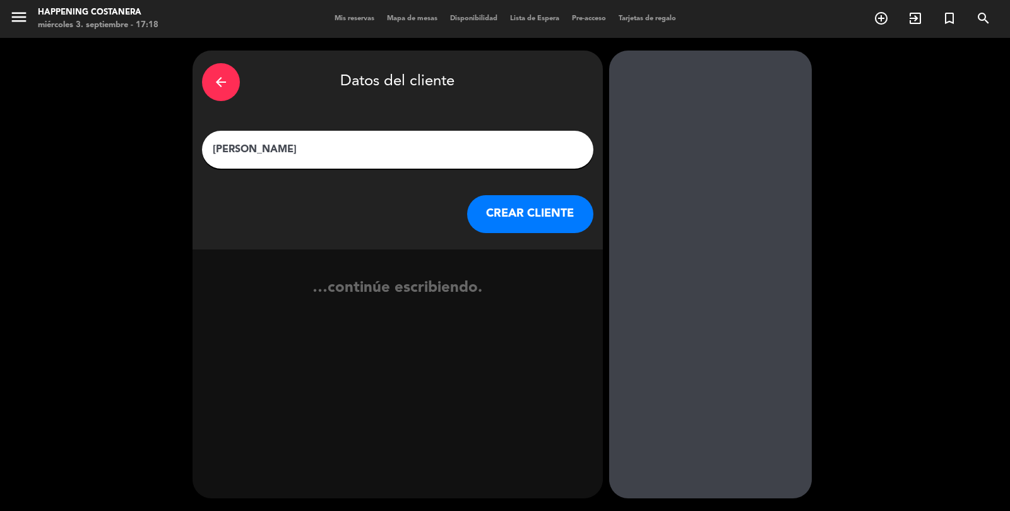
type input "martin saal"
click at [501, 195] on button "CREAR CLIENTE" at bounding box center [530, 214] width 126 height 38
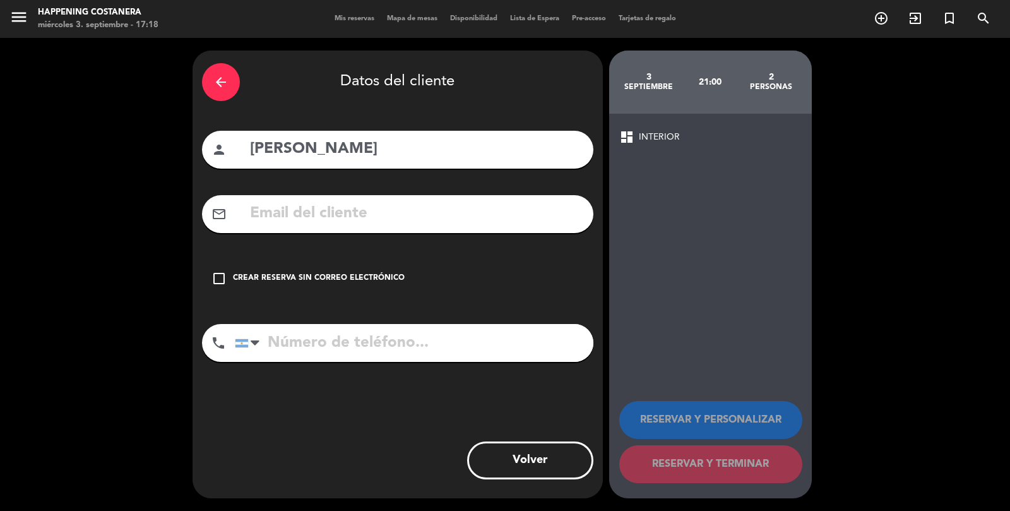
click at [374, 324] on input "tel" at bounding box center [414, 343] width 359 height 38
click at [492, 324] on input "tel" at bounding box center [414, 343] width 359 height 38
type input "1165774356"
click at [377, 272] on div "Crear reserva sin correo electrónico" at bounding box center [319, 278] width 172 height 13
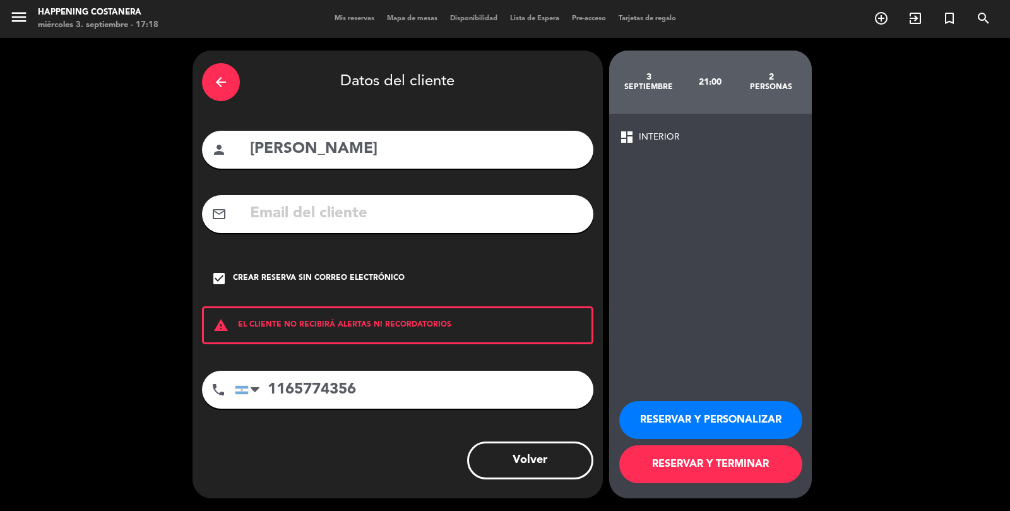
click at [713, 478] on button "RESERVAR Y TERMINAR" at bounding box center [710, 464] width 183 height 38
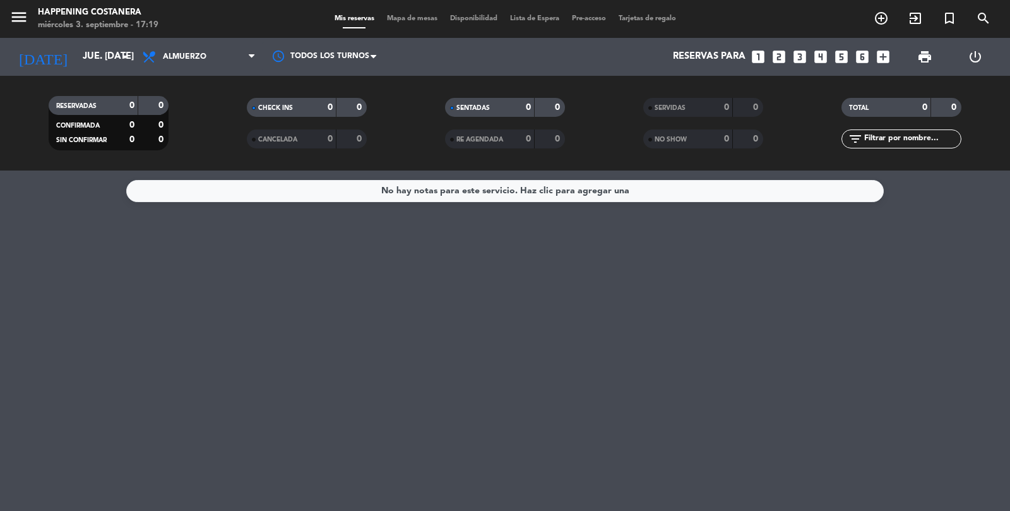
click at [884, 24] on icon "add_circle_outline" at bounding box center [881, 18] width 15 height 15
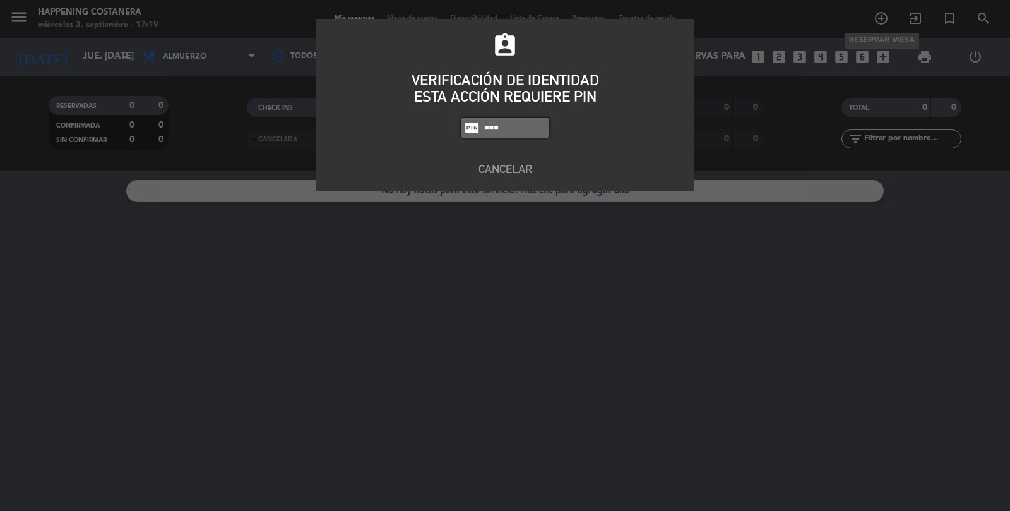
type input "3624"
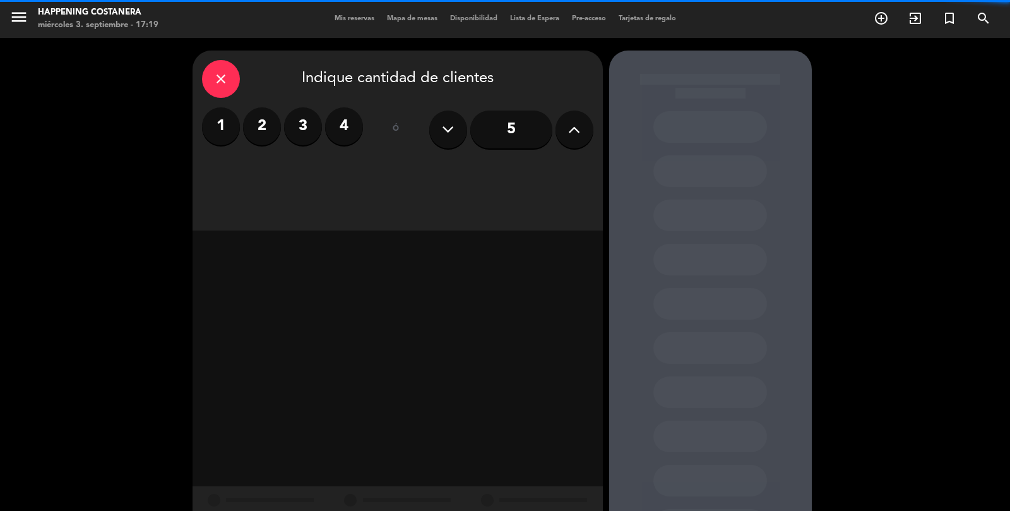
click at [515, 147] on input "5" at bounding box center [511, 129] width 82 height 38
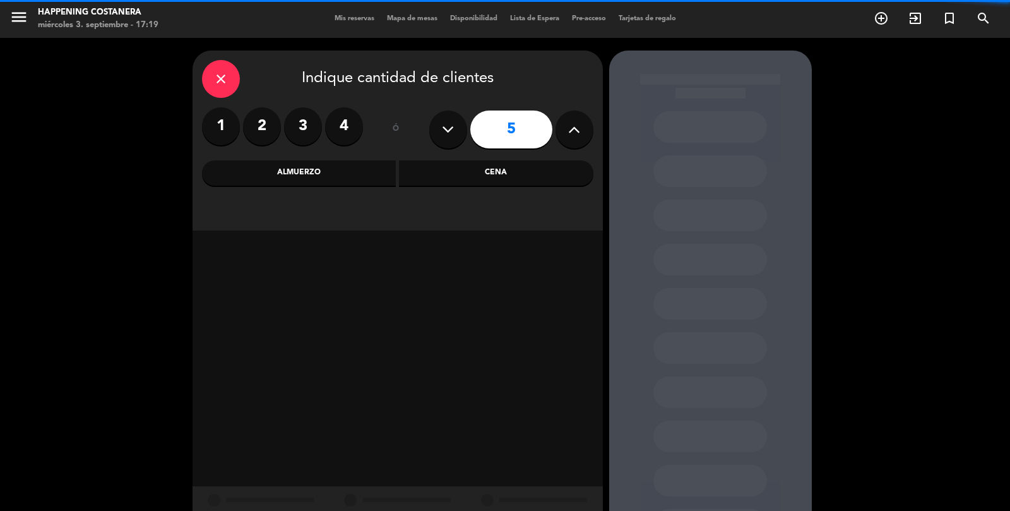
click at [439, 185] on div "Cena" at bounding box center [496, 172] width 194 height 25
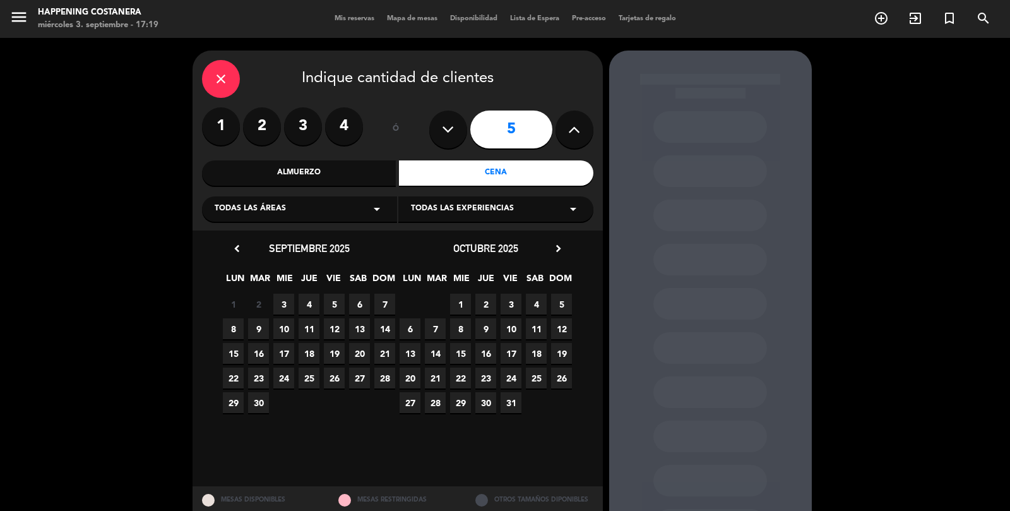
click at [276, 306] on span "3" at bounding box center [283, 304] width 21 height 21
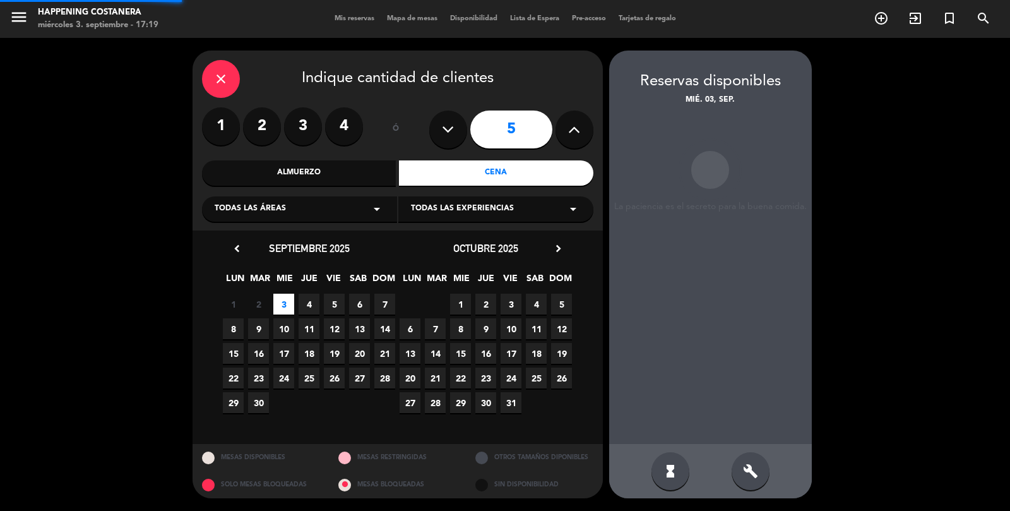
scroll to position [50, 0]
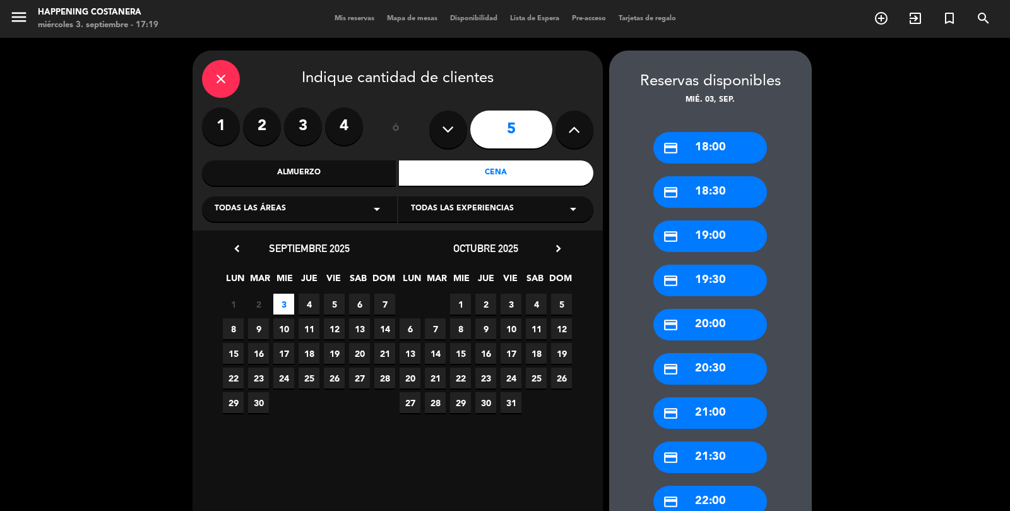
click at [714, 309] on div "credit_card 20:00" at bounding box center [710, 325] width 114 height 32
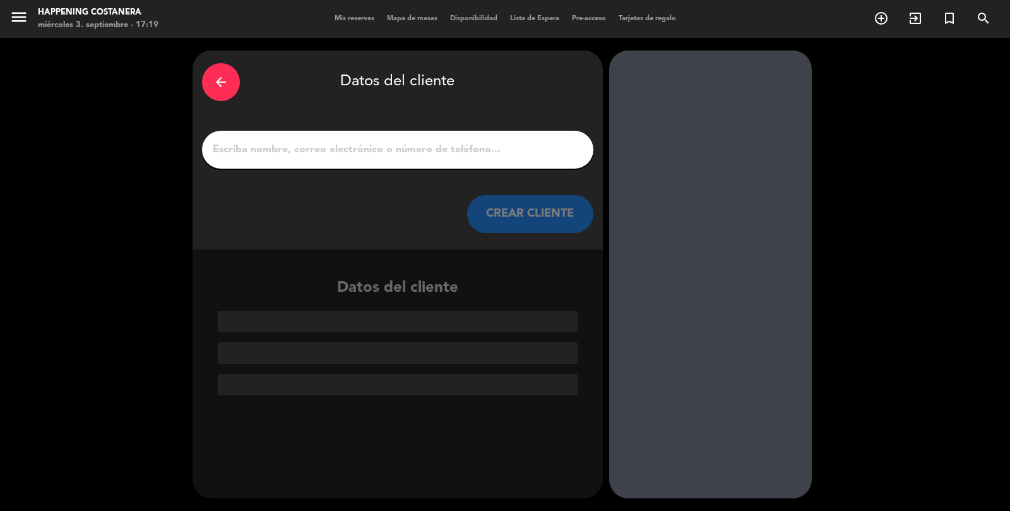
click at [334, 141] on input "1" at bounding box center [397, 150] width 372 height 18
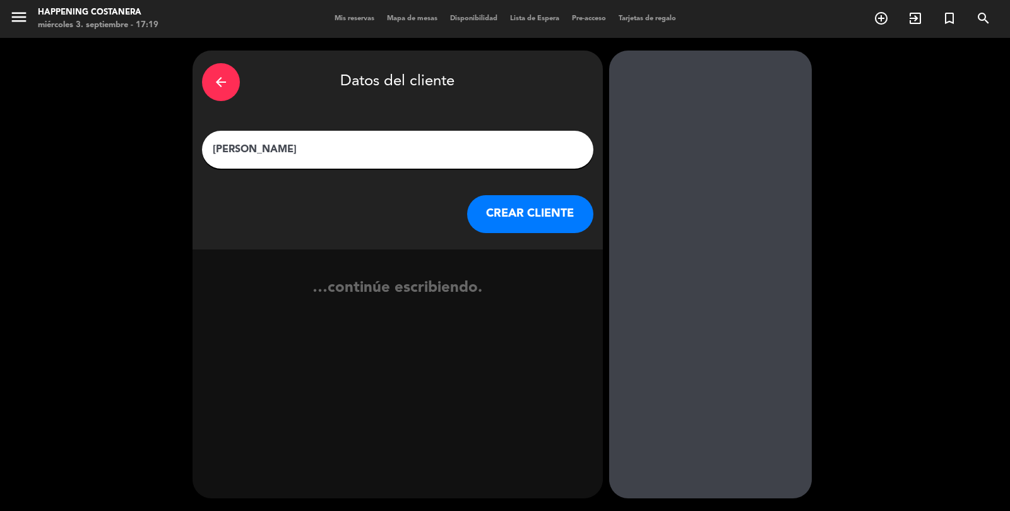
type input "gustavo perez"
click at [516, 195] on button "CREAR CLIENTE" at bounding box center [530, 214] width 126 height 38
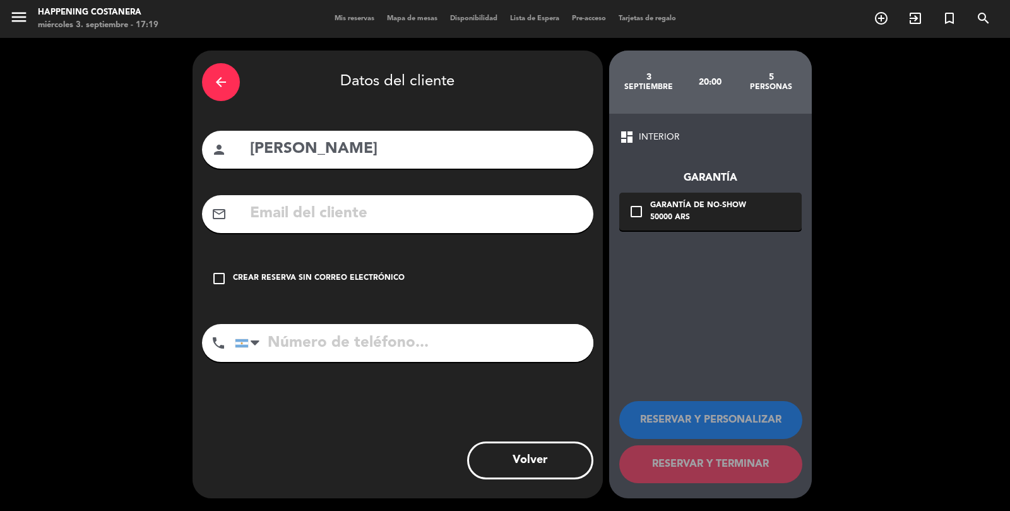
click at [341, 324] on input "tel" at bounding box center [414, 343] width 359 height 38
type input "1140724296"
click at [235, 272] on div "Crear reserva sin correo electrónico" at bounding box center [319, 278] width 172 height 13
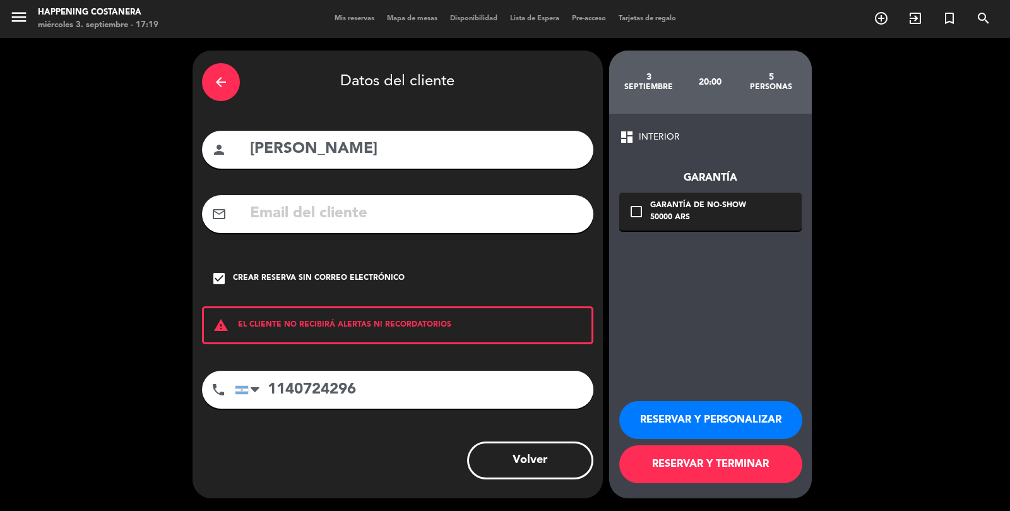
scroll to position [61, 0]
click at [721, 454] on button "RESERVAR Y TERMINAR" at bounding box center [710, 464] width 183 height 38
